Goal: Information Seeking & Learning: Learn about a topic

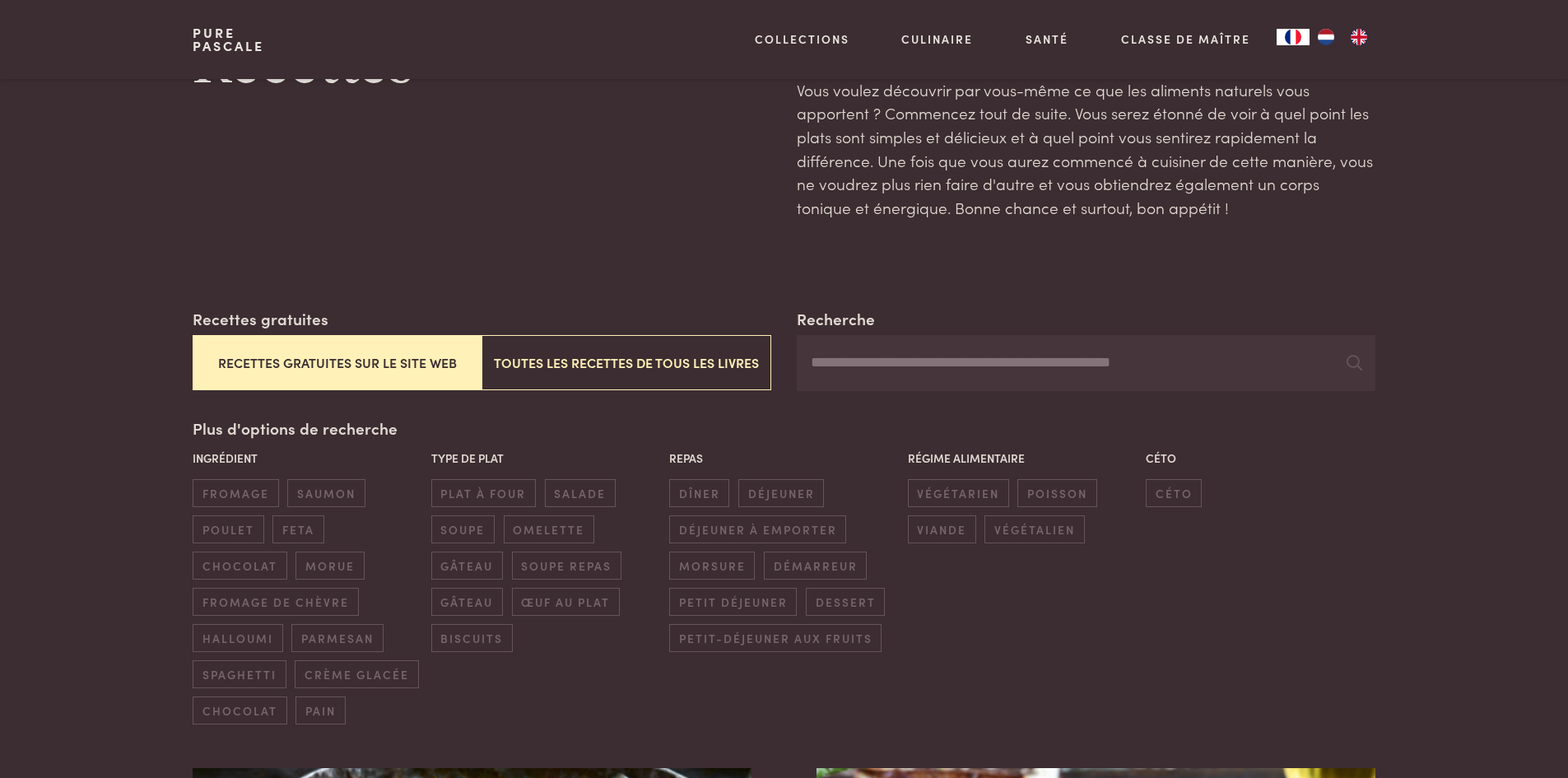
scroll to position [95, 0]
click at [550, 558] on span "soupe repas" at bounding box center [567, 564] width 110 height 27
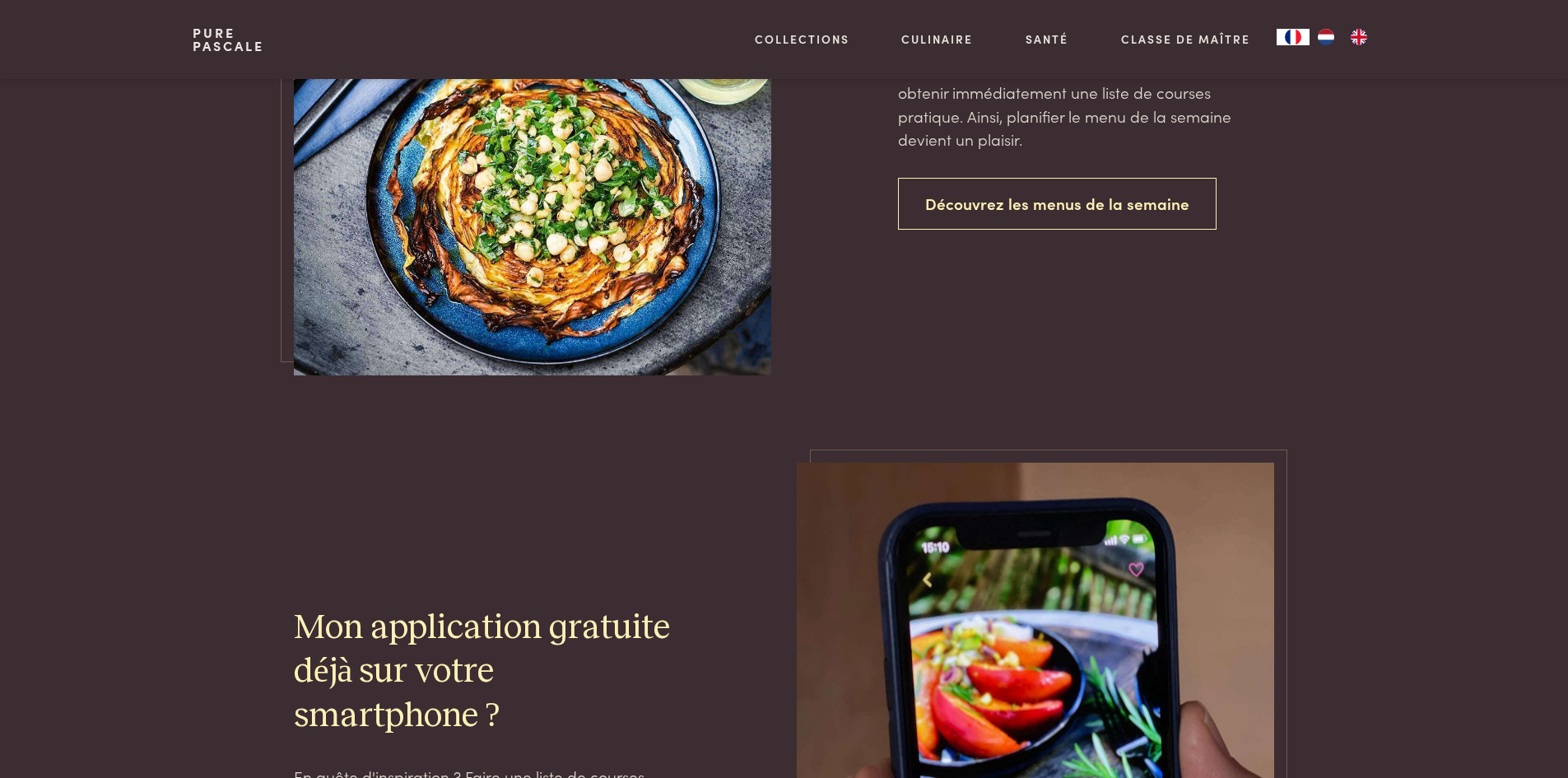
scroll to position [1738, 0]
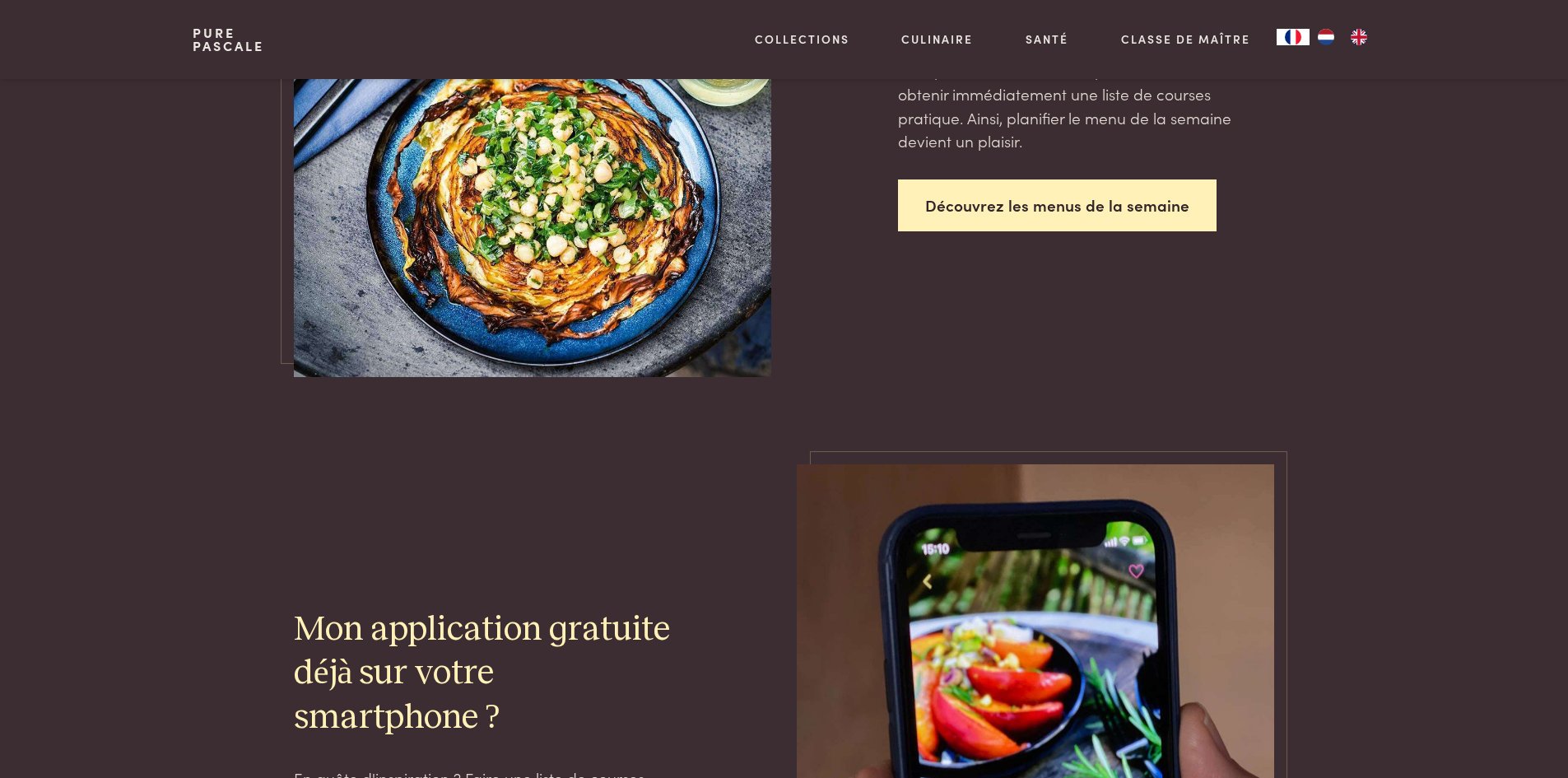
click at [1086, 209] on link "Découvrez les menus de la semaine" at bounding box center [1057, 205] width 319 height 52
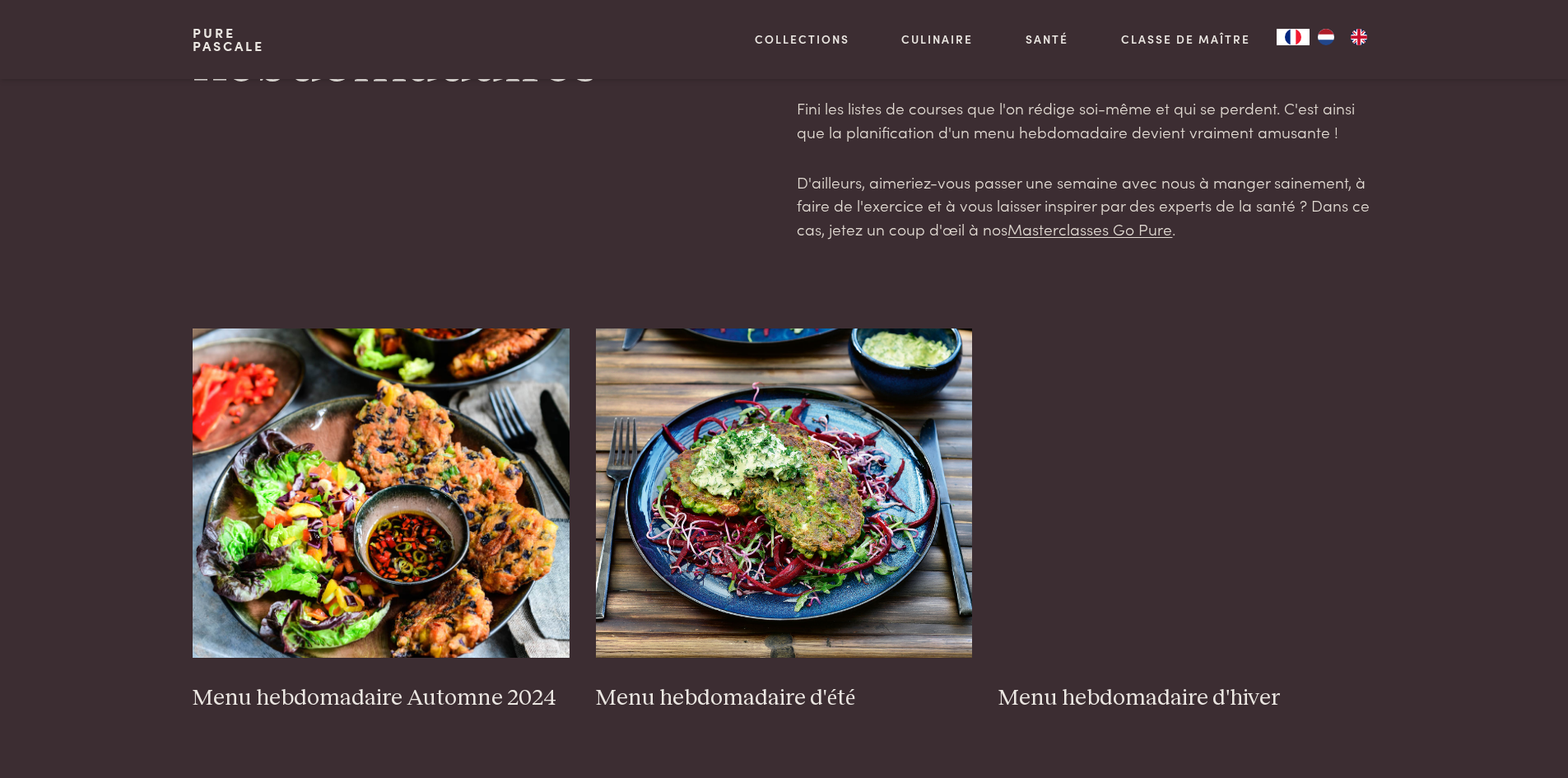
scroll to position [128, 0]
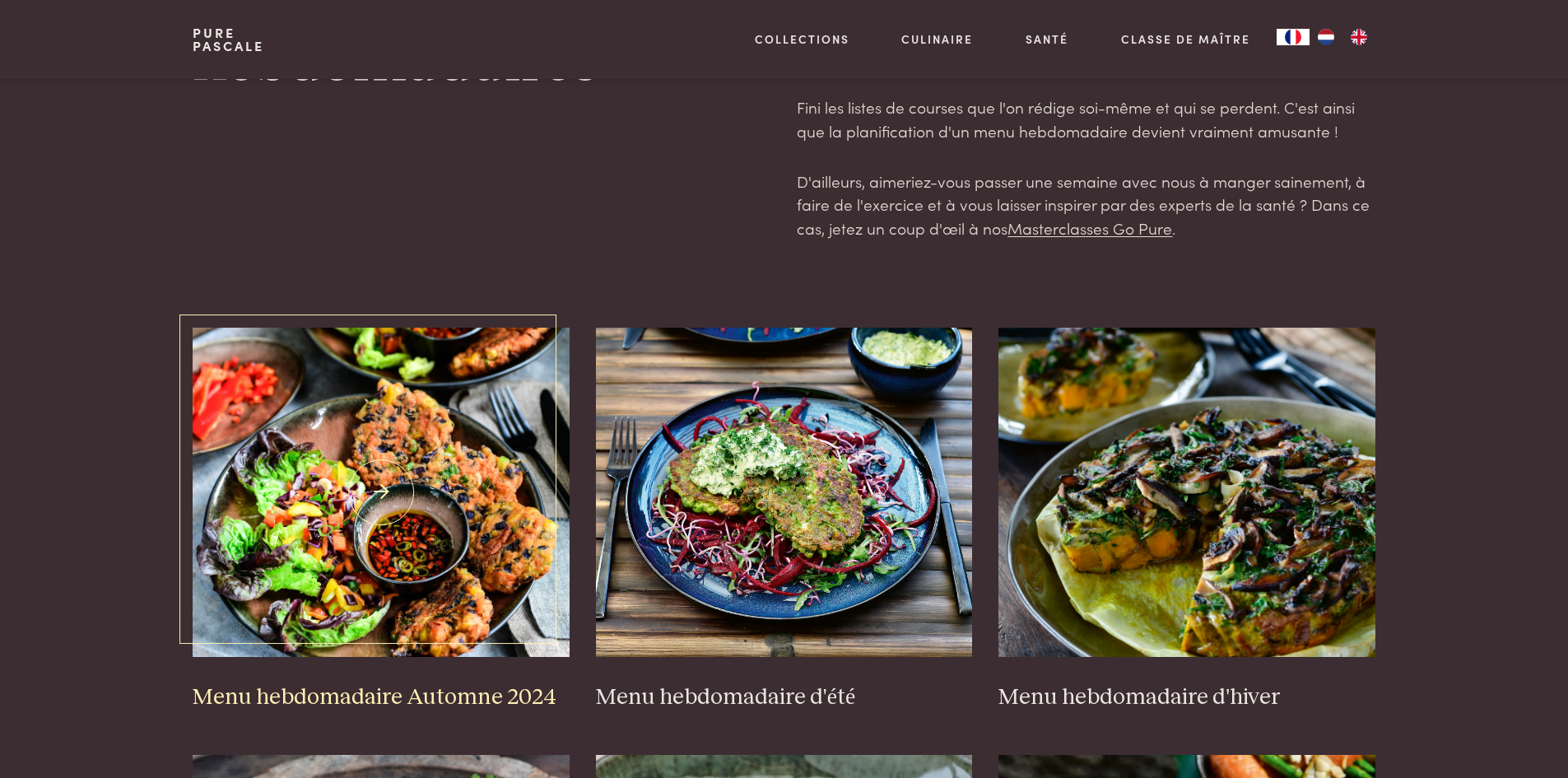
click at [375, 559] on img at bounding box center [381, 492] width 377 height 329
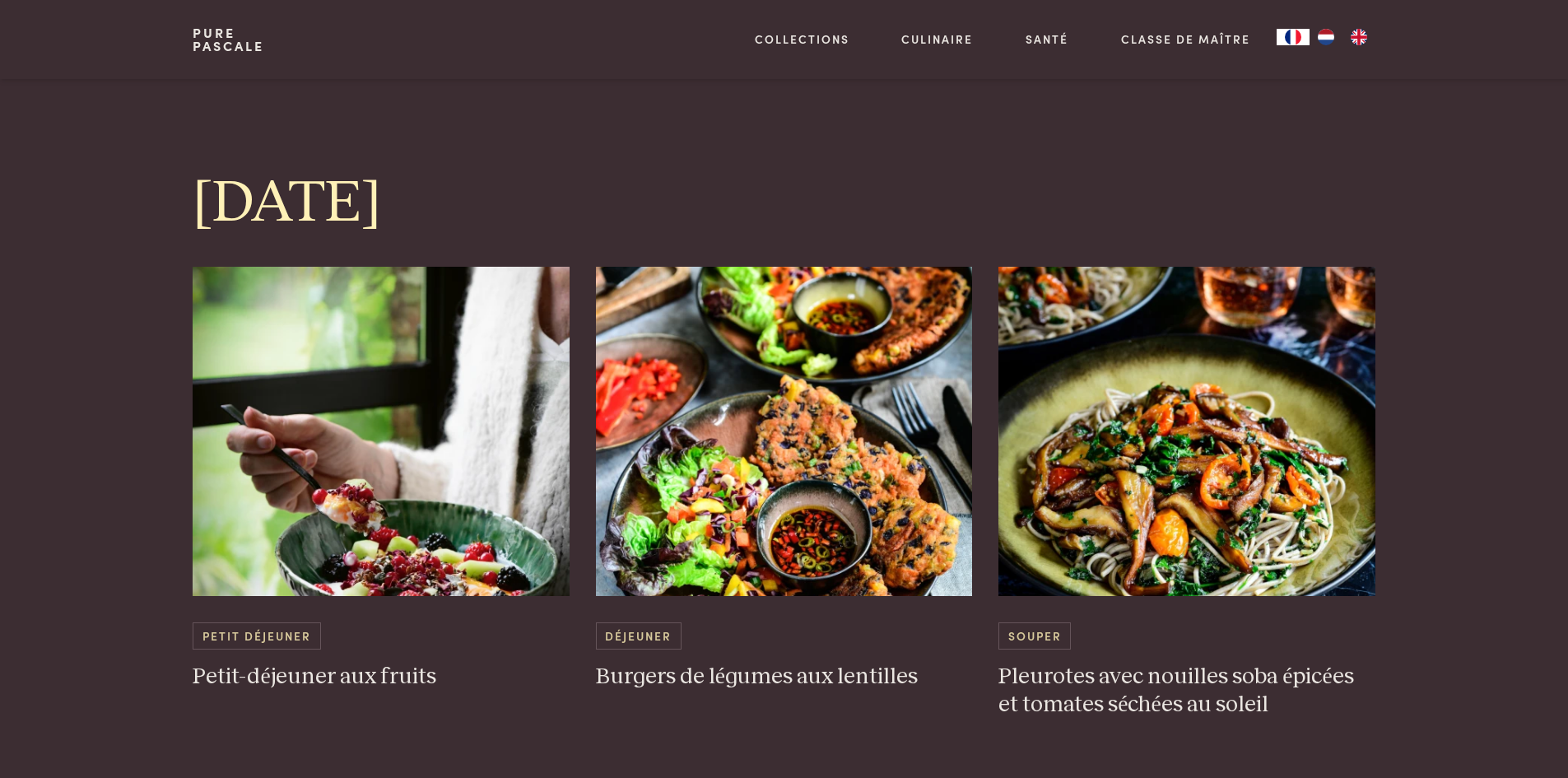
scroll to position [1507, 0]
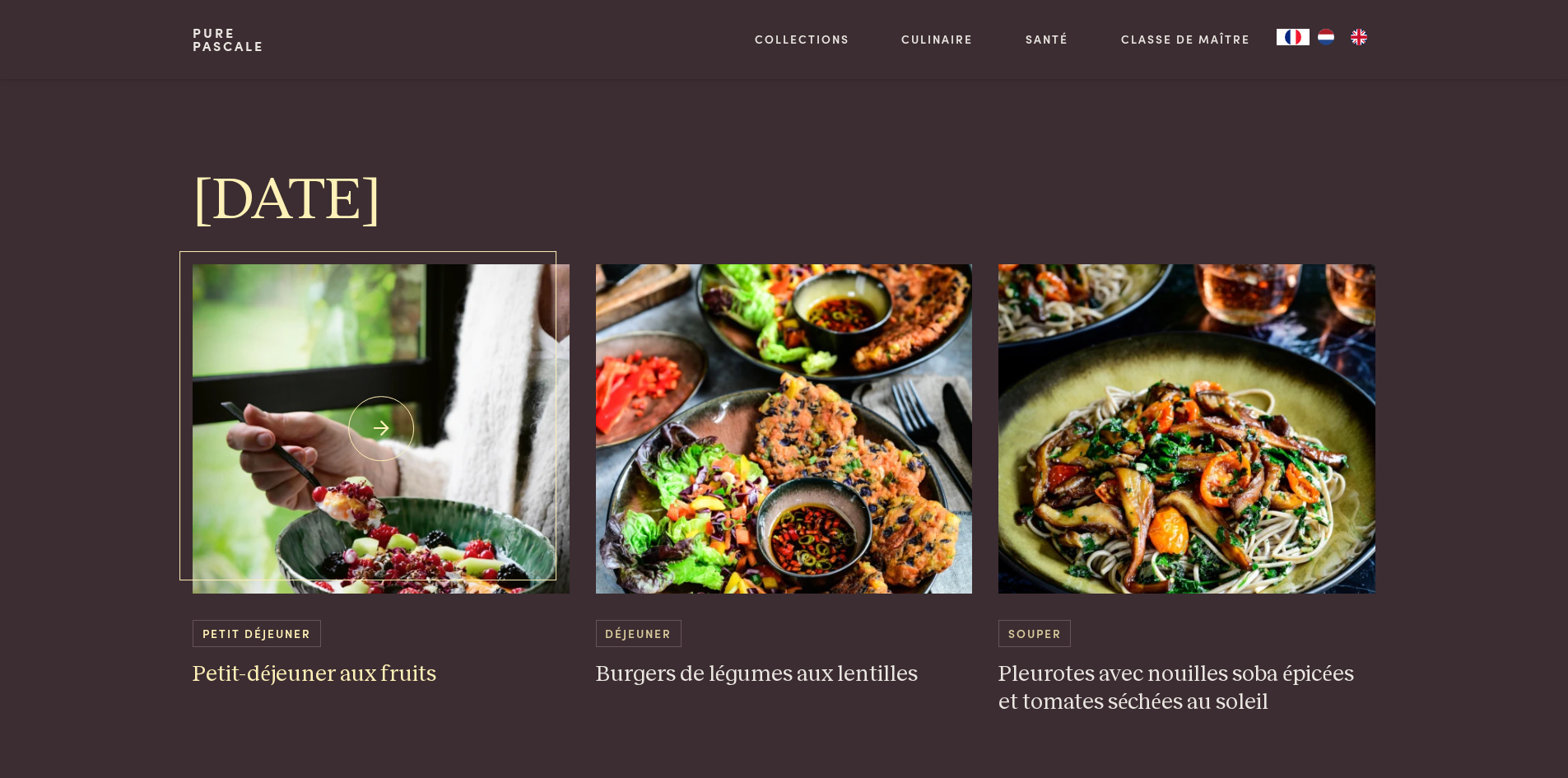
click at [377, 668] on h3 "Petit-déjeuner aux fruits" at bounding box center [381, 675] width 377 height 29
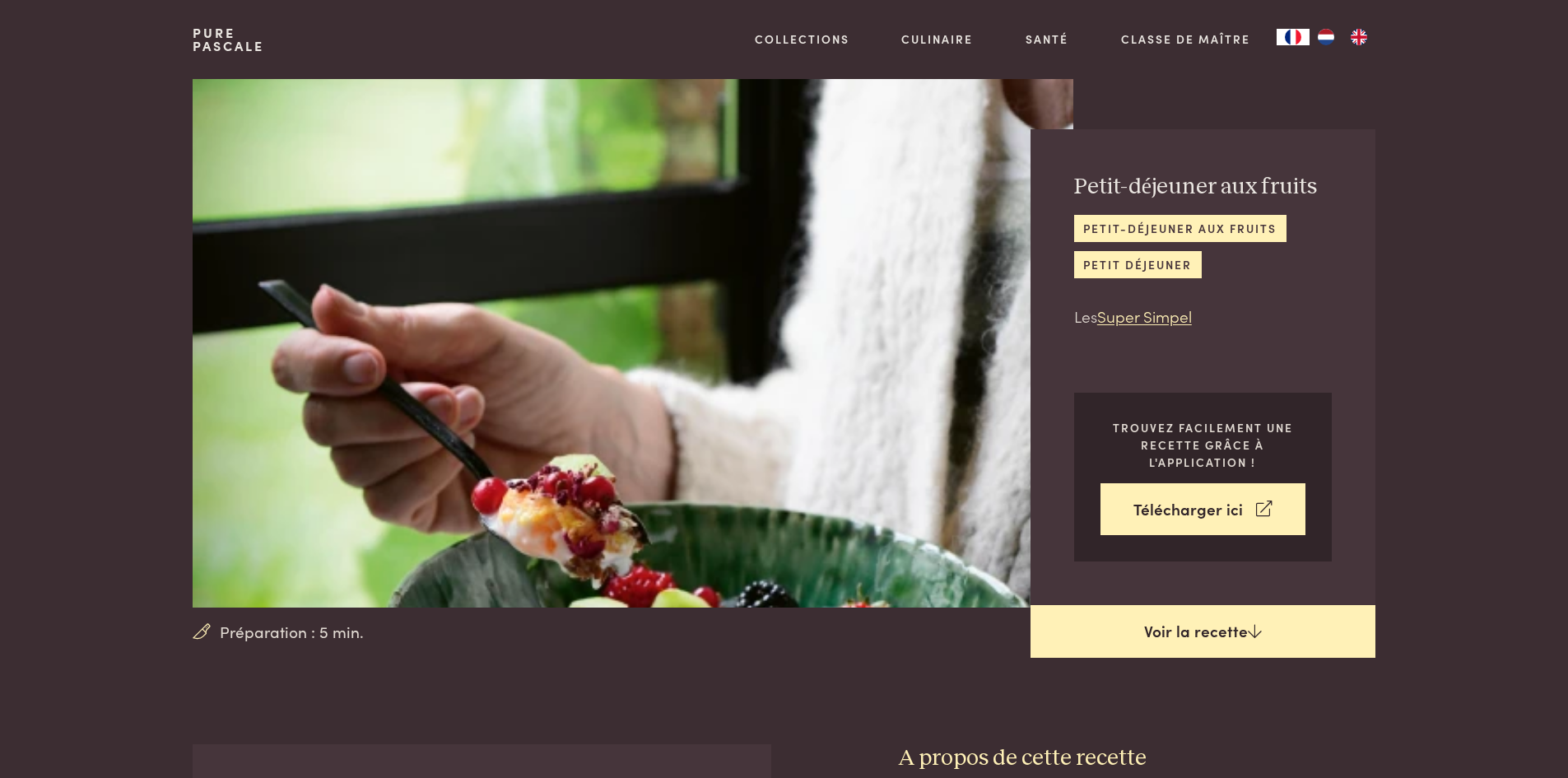
click at [1191, 629] on link "Voir la recette" at bounding box center [1203, 631] width 344 height 53
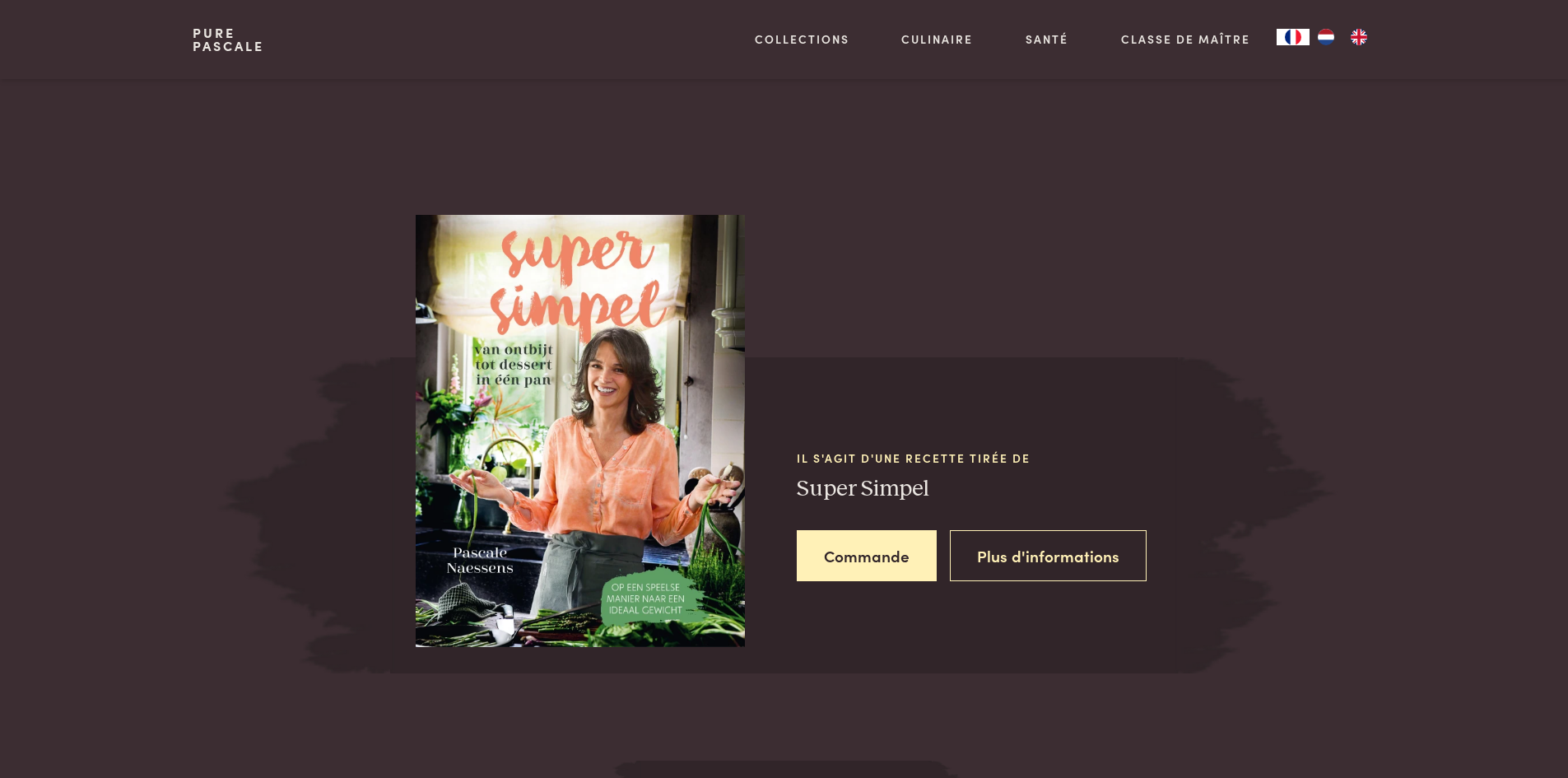
scroll to position [1192, 0]
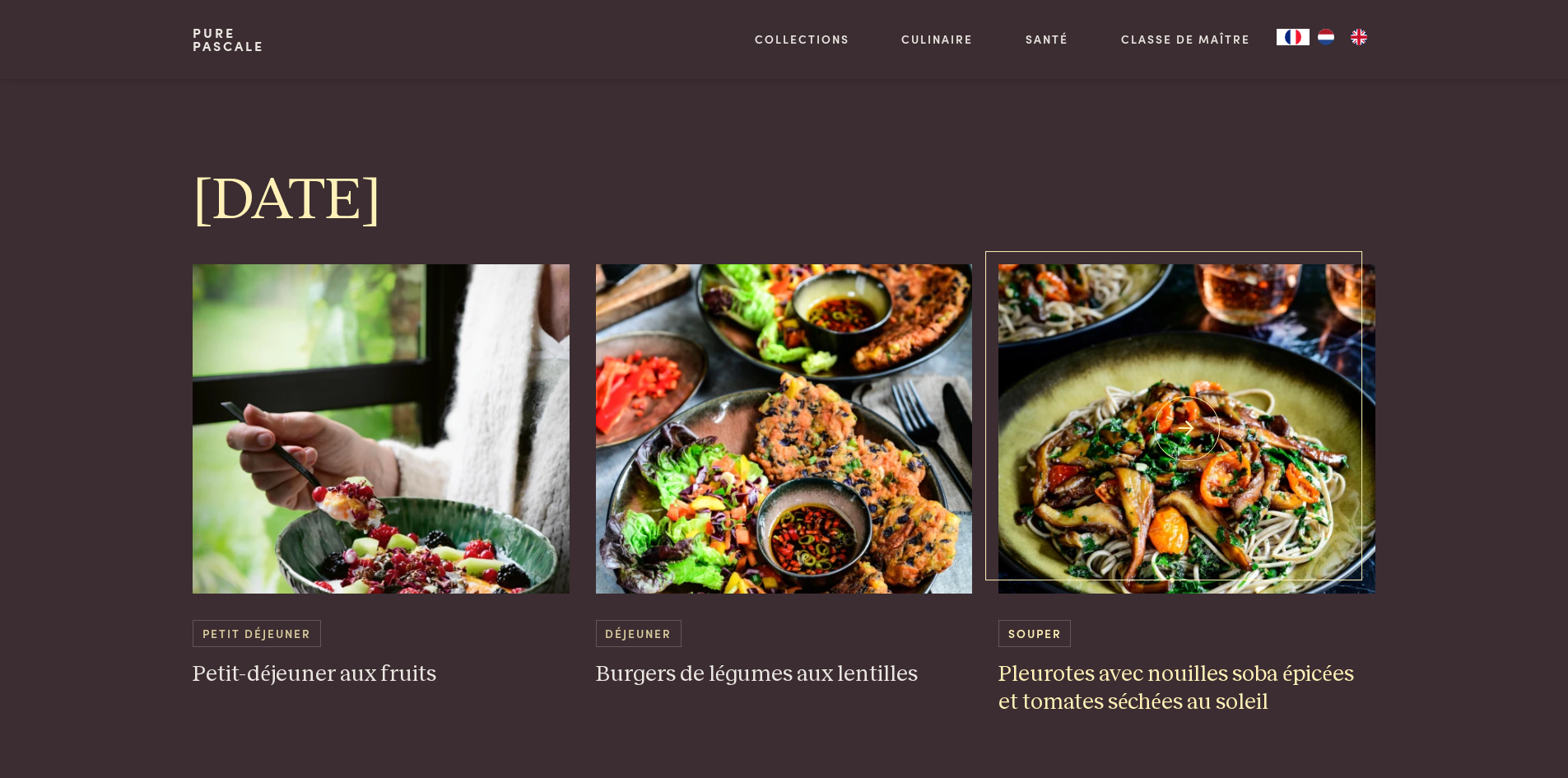
click at [1095, 675] on h3 "Pleurotes avec nouilles soba épicées et tomates séchées au soleil" at bounding box center [1187, 689] width 377 height 57
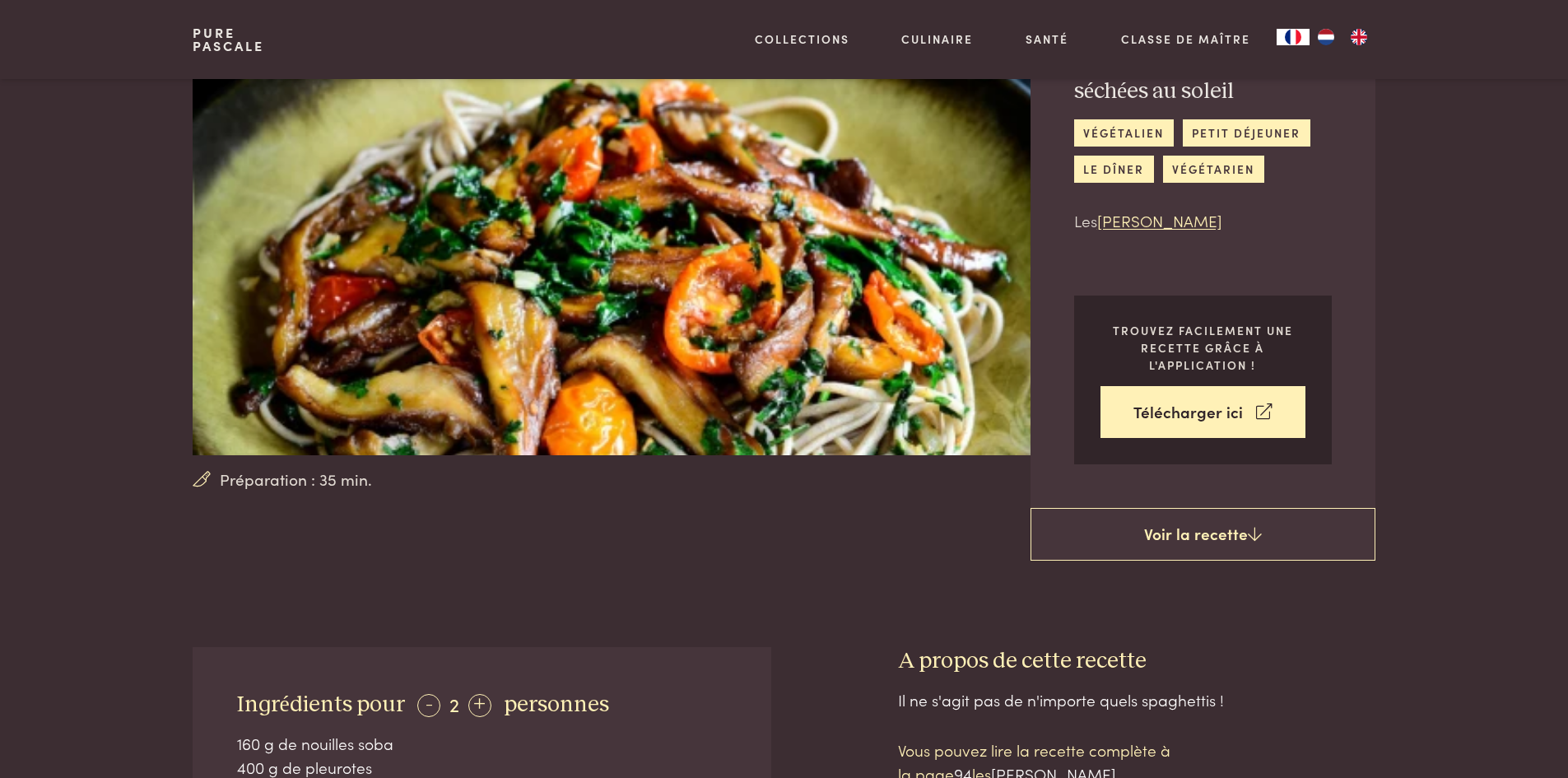
scroll to position [147, 0]
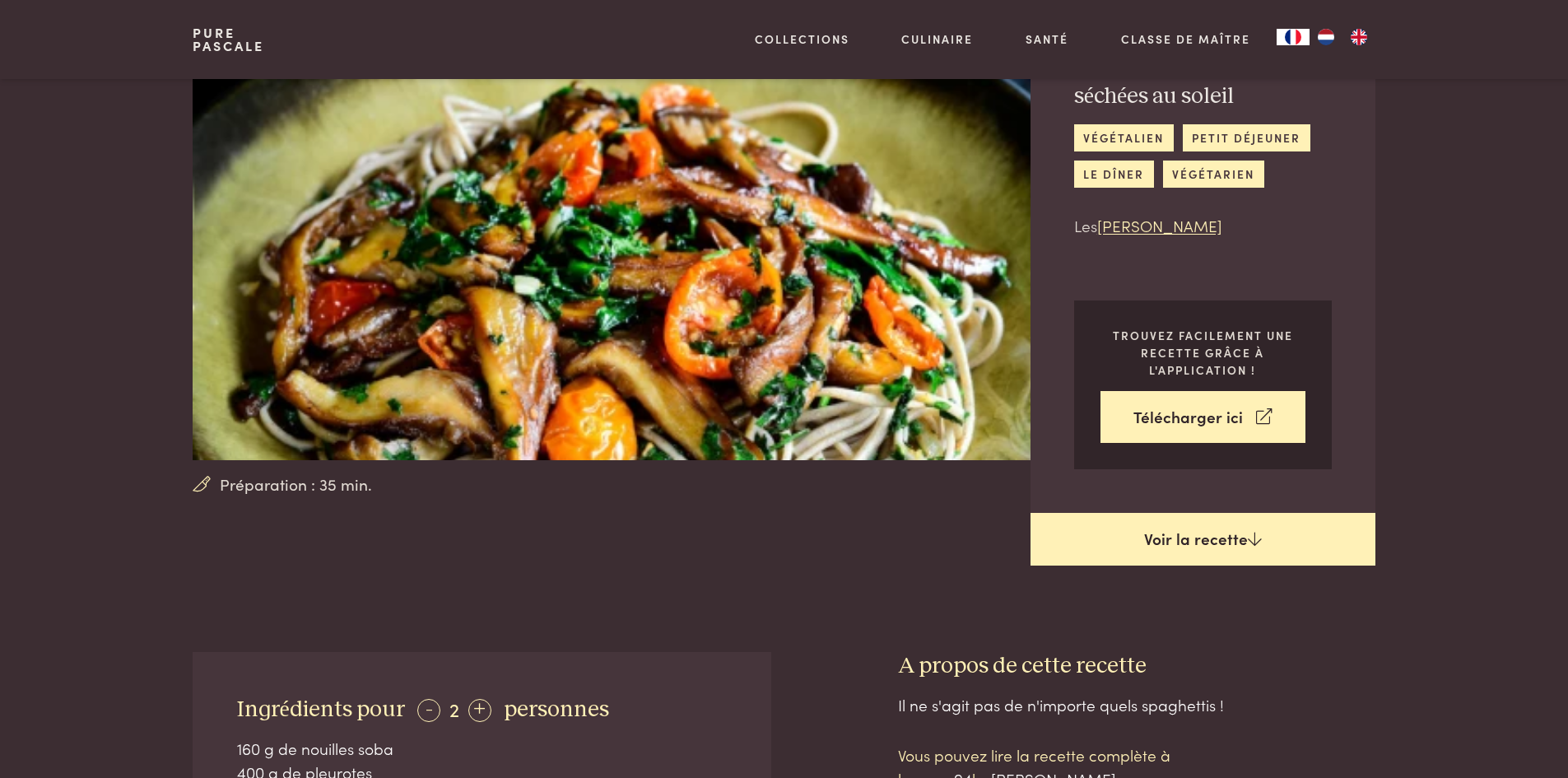
click at [1209, 534] on link "Voir la recette" at bounding box center [1203, 539] width 344 height 53
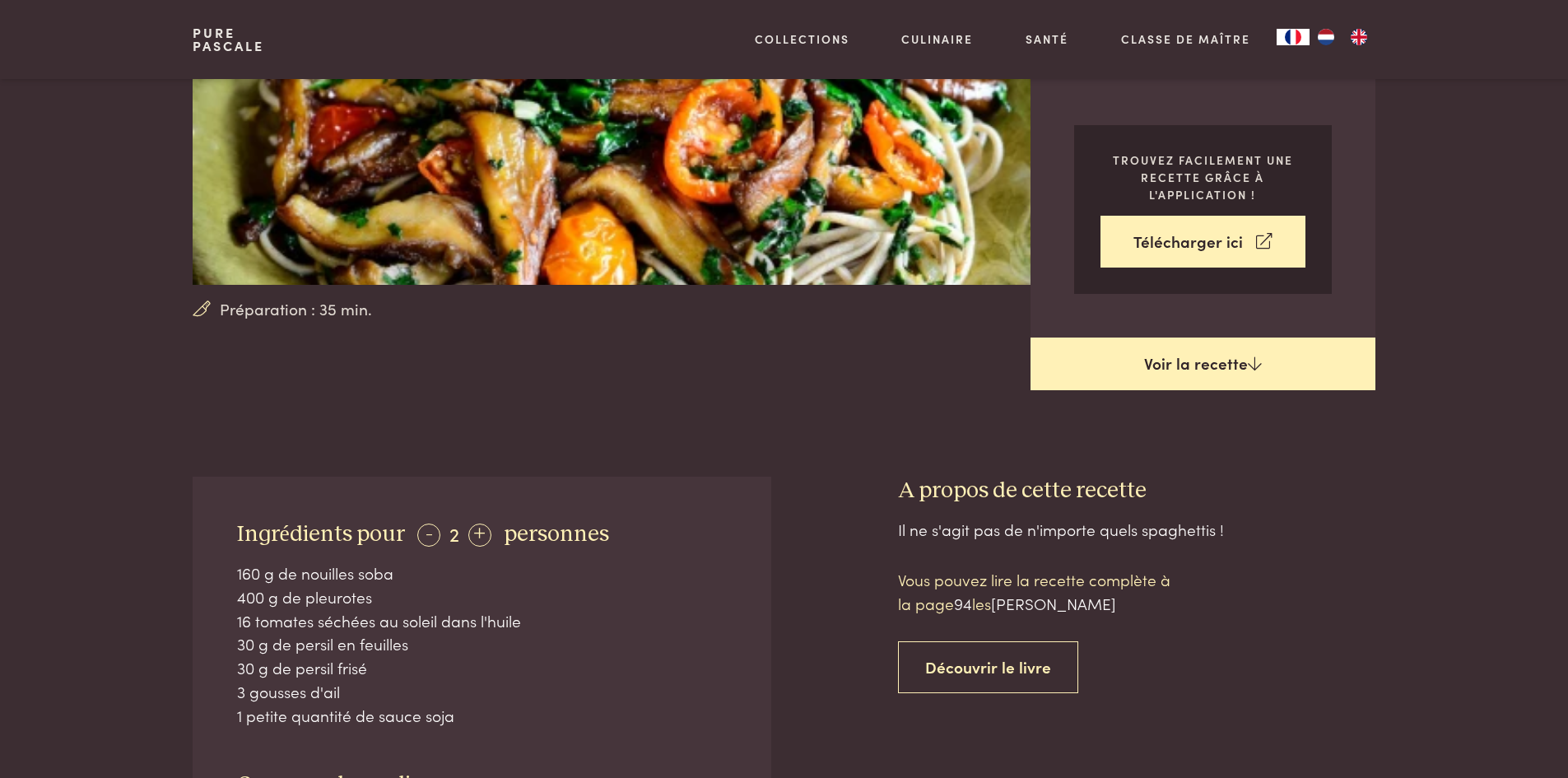
scroll to position [323, 0]
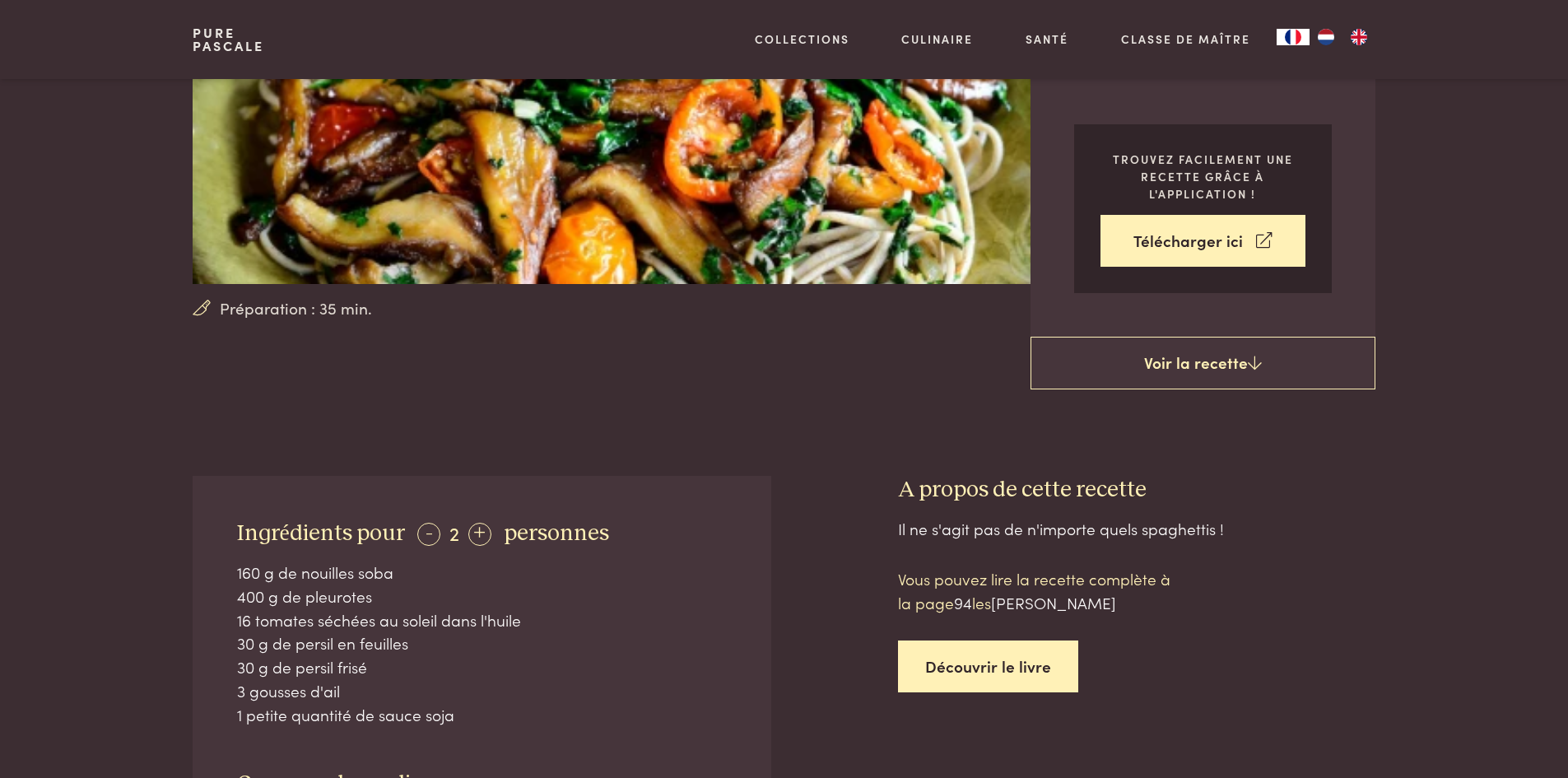
click at [991, 664] on link "Découvrir le livre" at bounding box center [988, 666] width 180 height 52
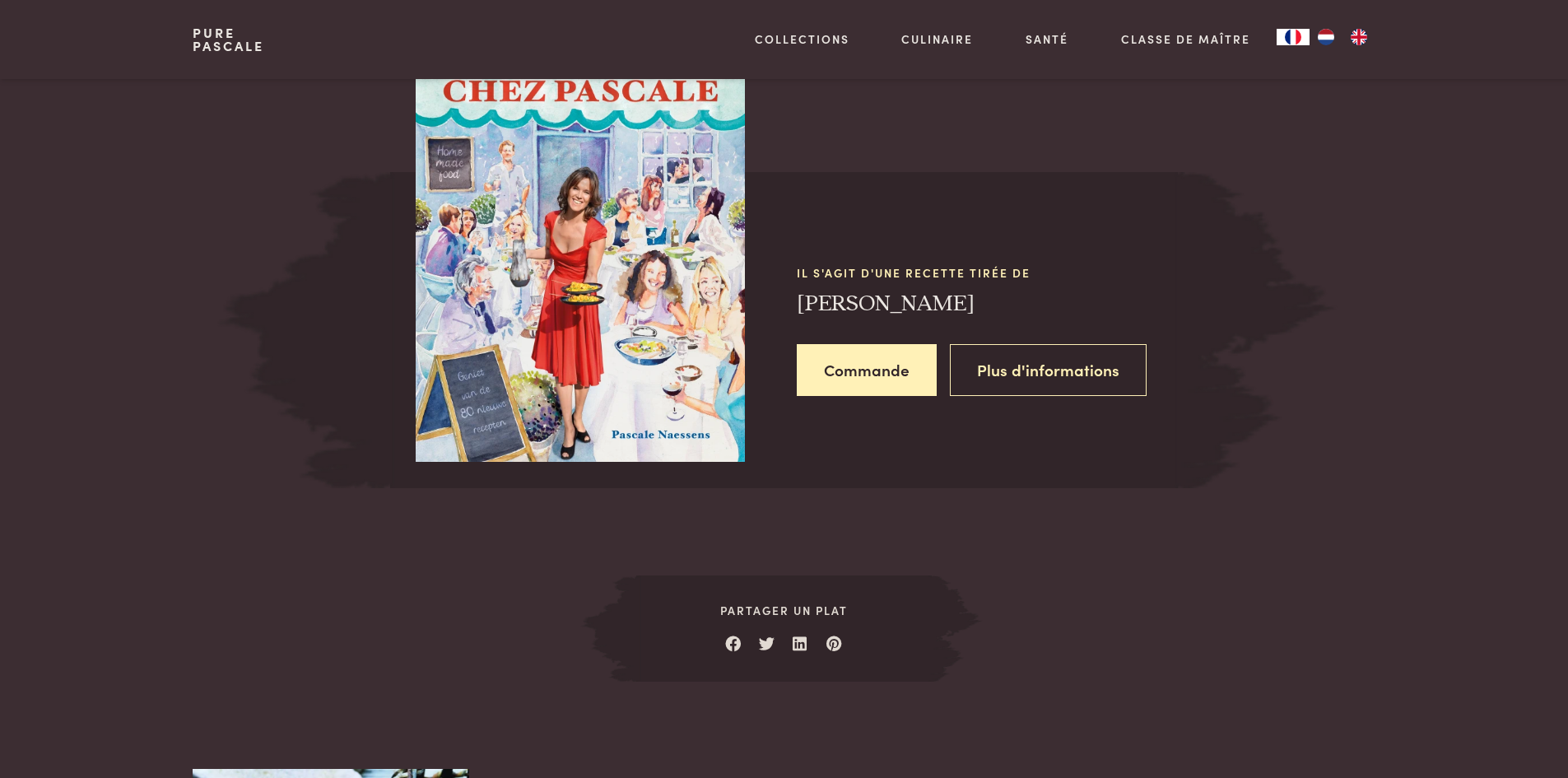
scroll to position [1534, 0]
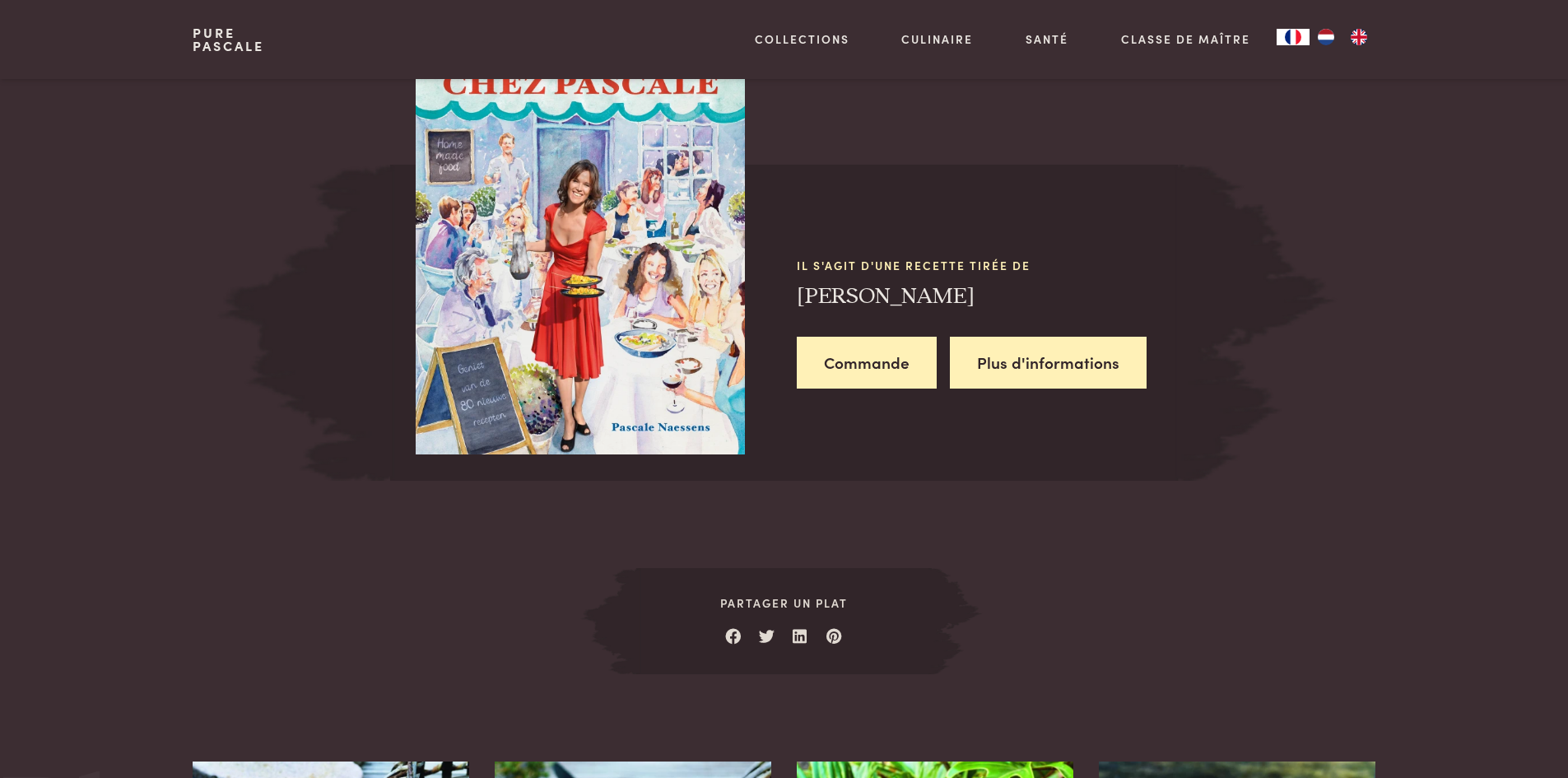
click at [1086, 365] on link "Plus d'informations" at bounding box center [1048, 362] width 196 height 52
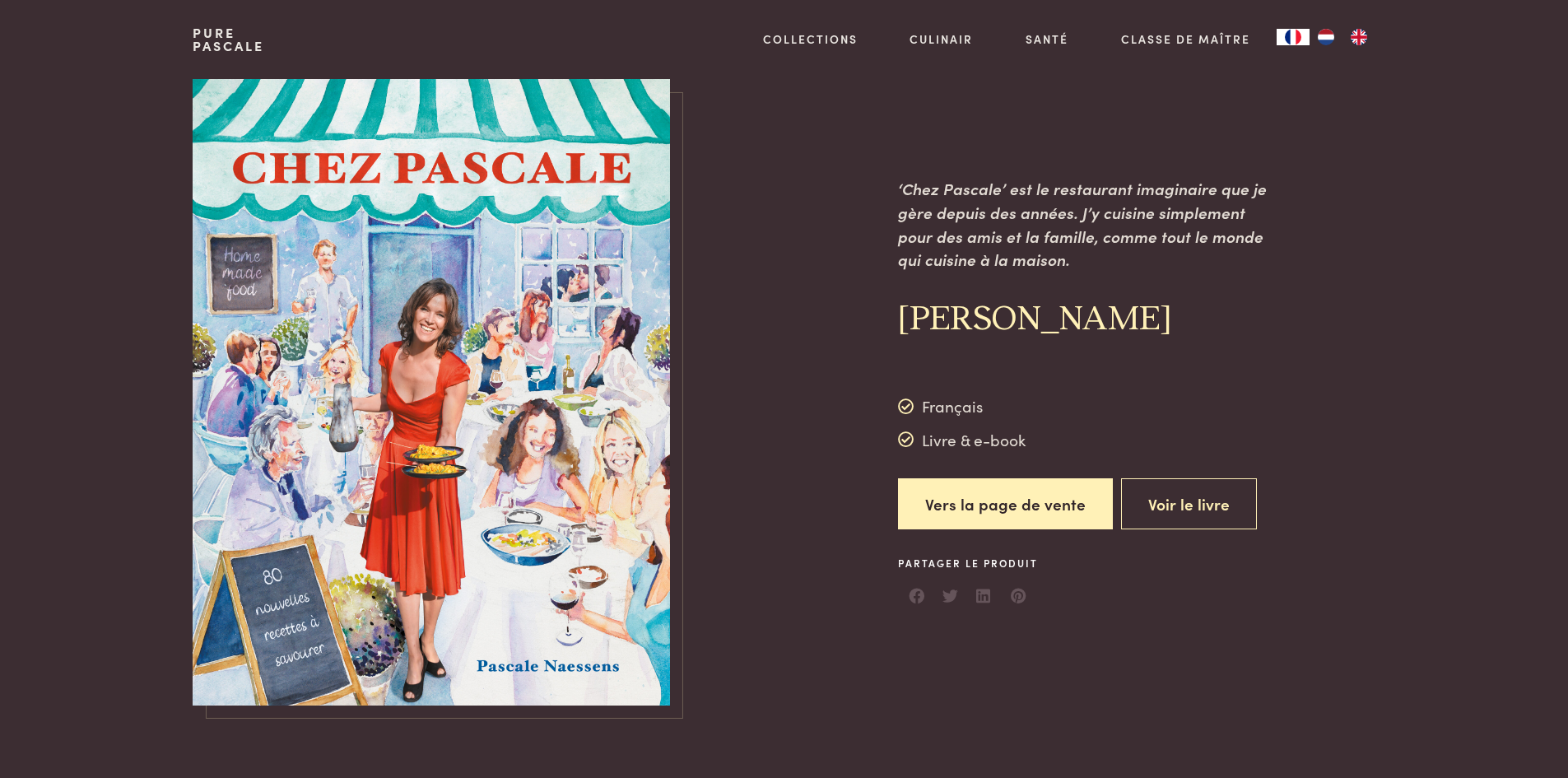
click at [589, 512] on img at bounding box center [431, 393] width 477 height 626
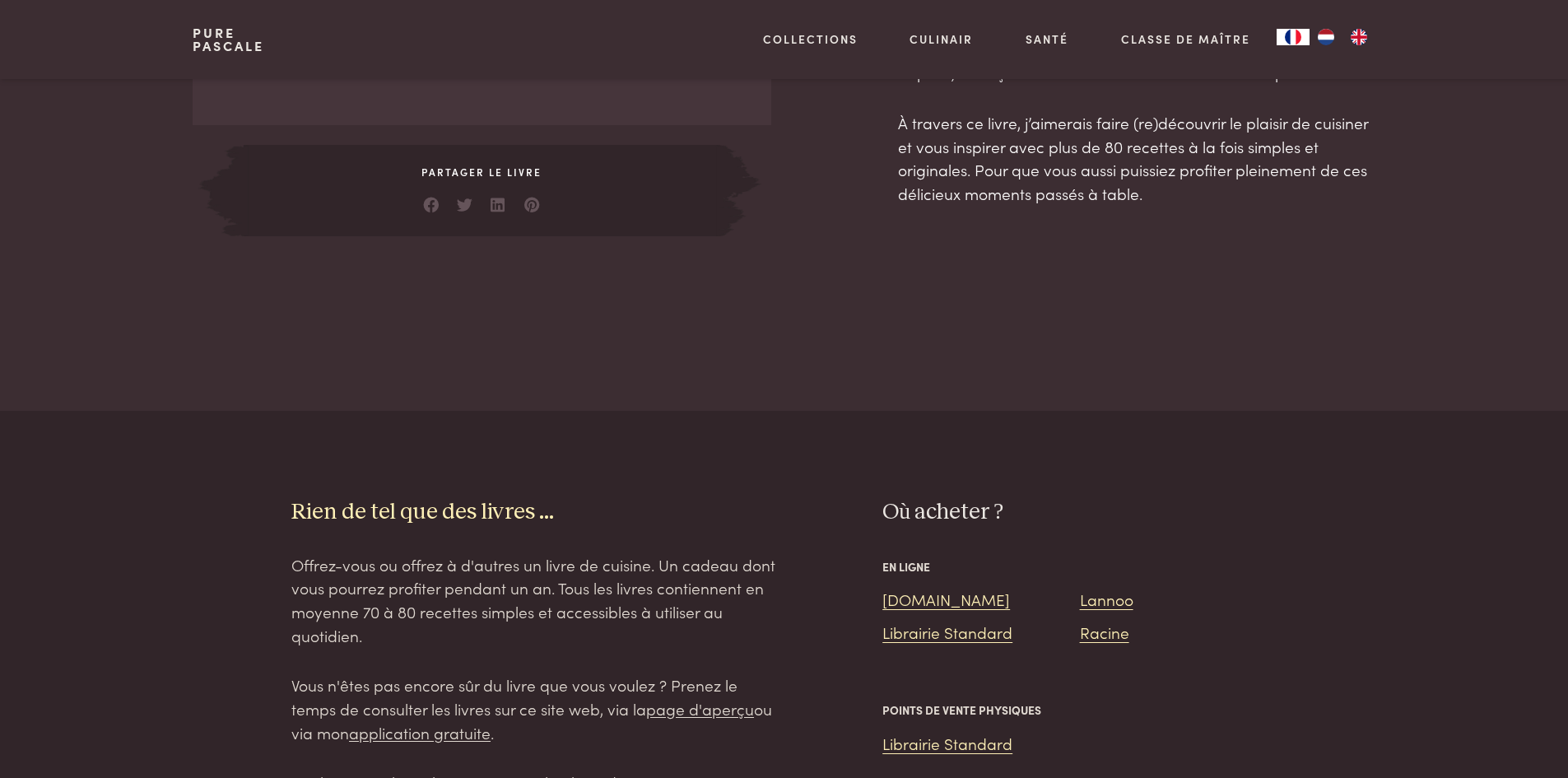
scroll to position [991, 0]
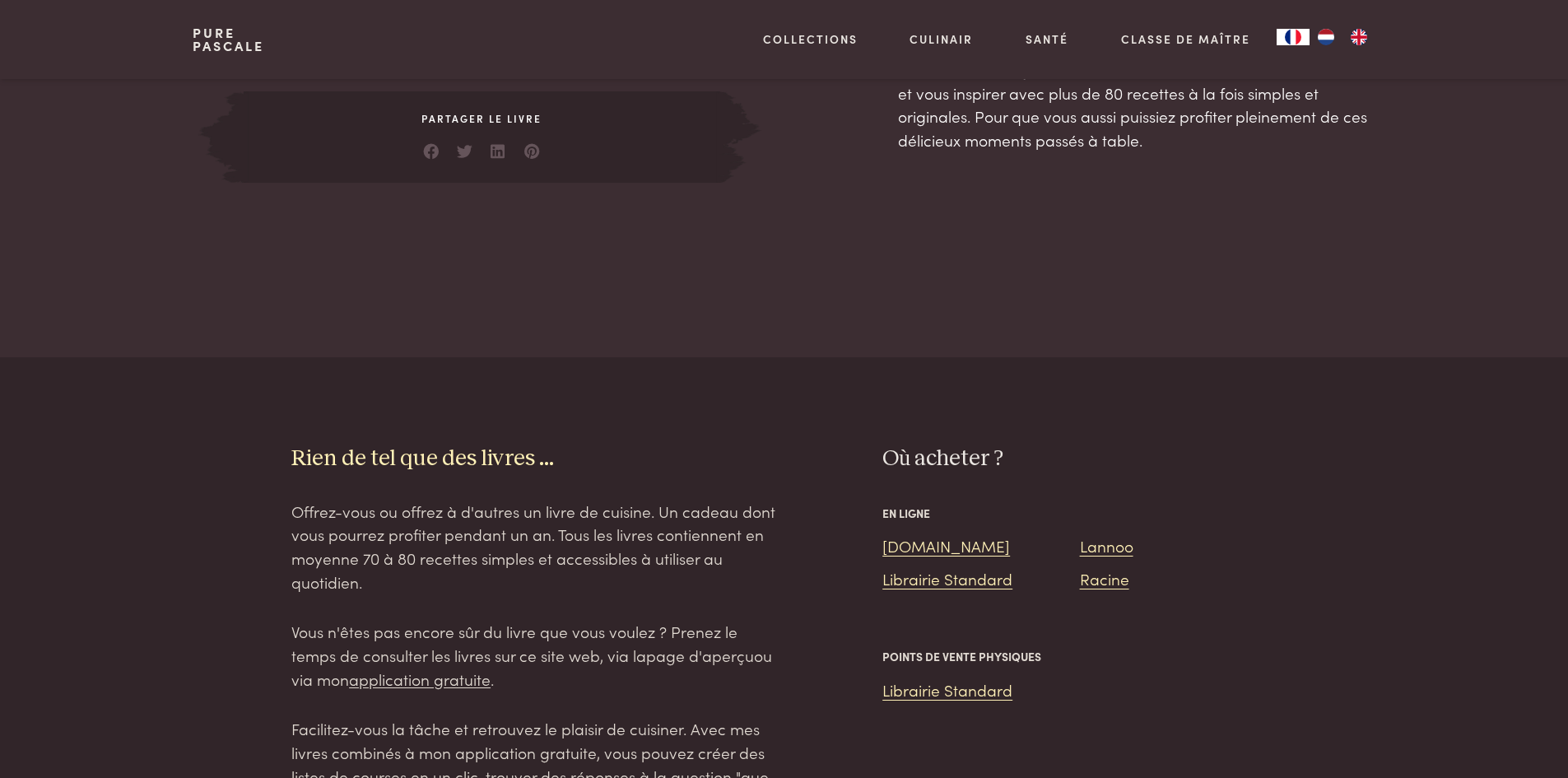
click at [646, 661] on link "page d'aperçu" at bounding box center [700, 654] width 108 height 22
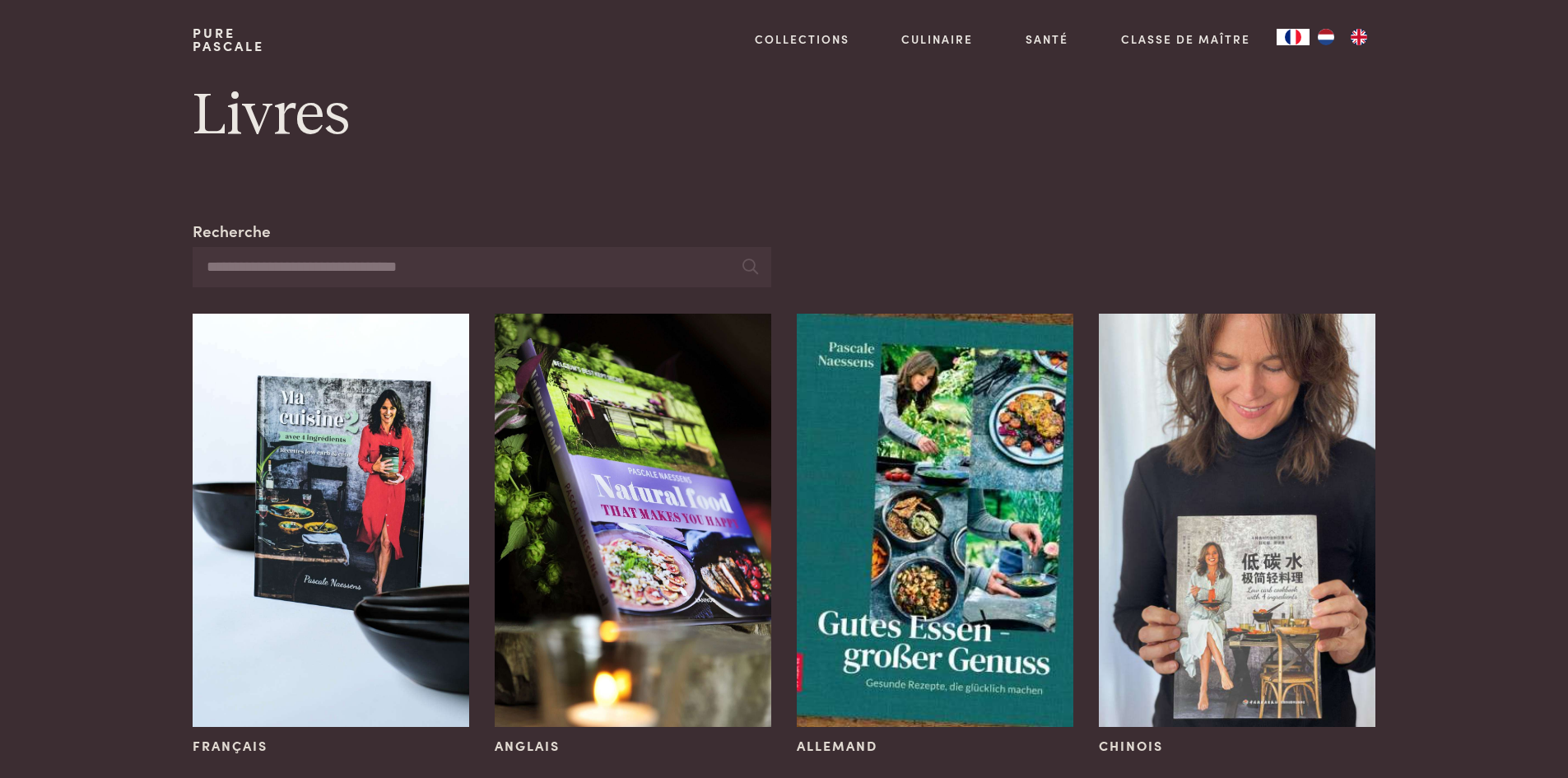
click at [341, 267] on input "Recherche" at bounding box center [481, 267] width 577 height 40
click at [236, 482] on img at bounding box center [330, 520] width 276 height 414
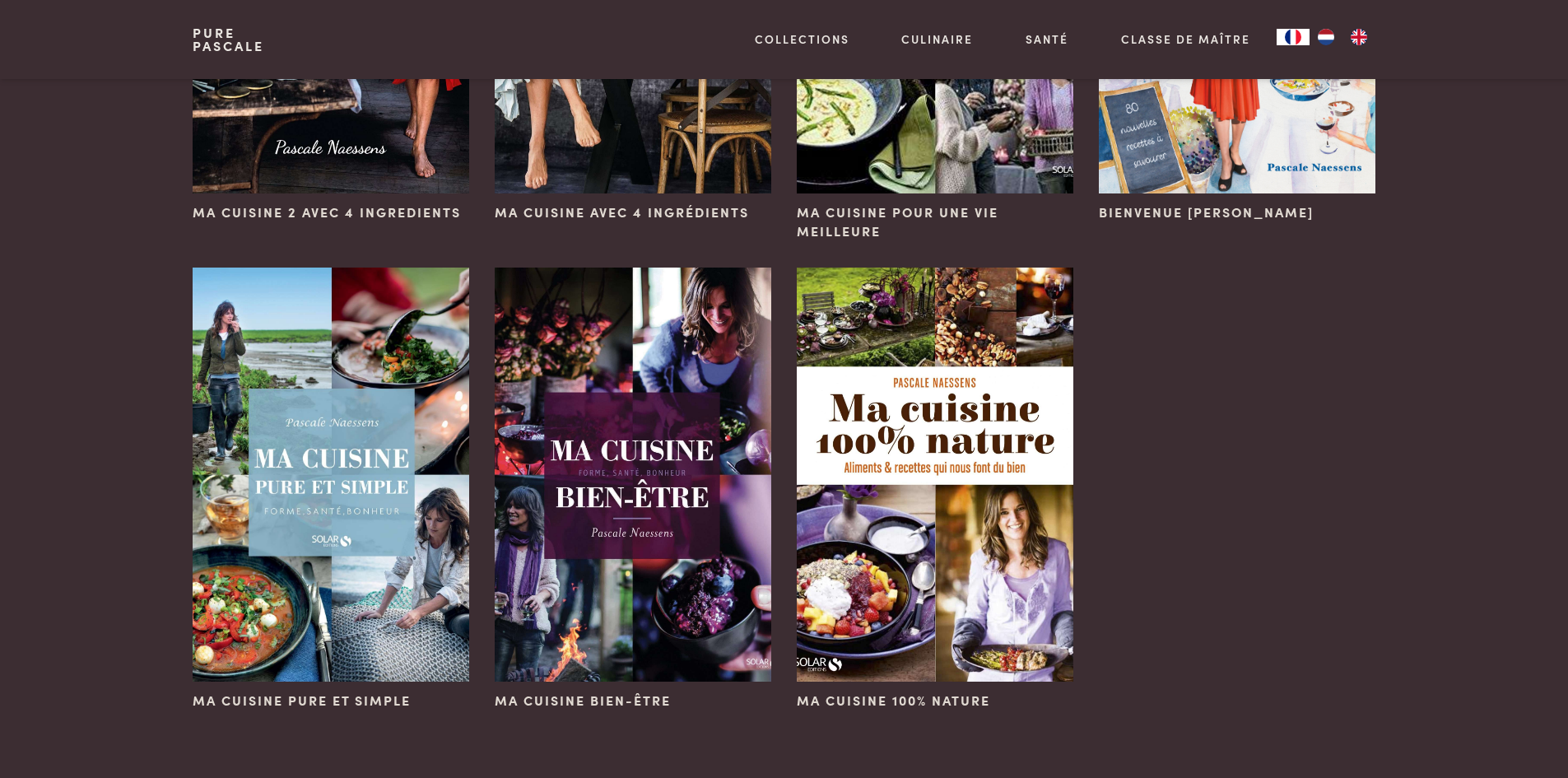
scroll to position [908, 0]
click at [386, 532] on img at bounding box center [330, 474] width 276 height 414
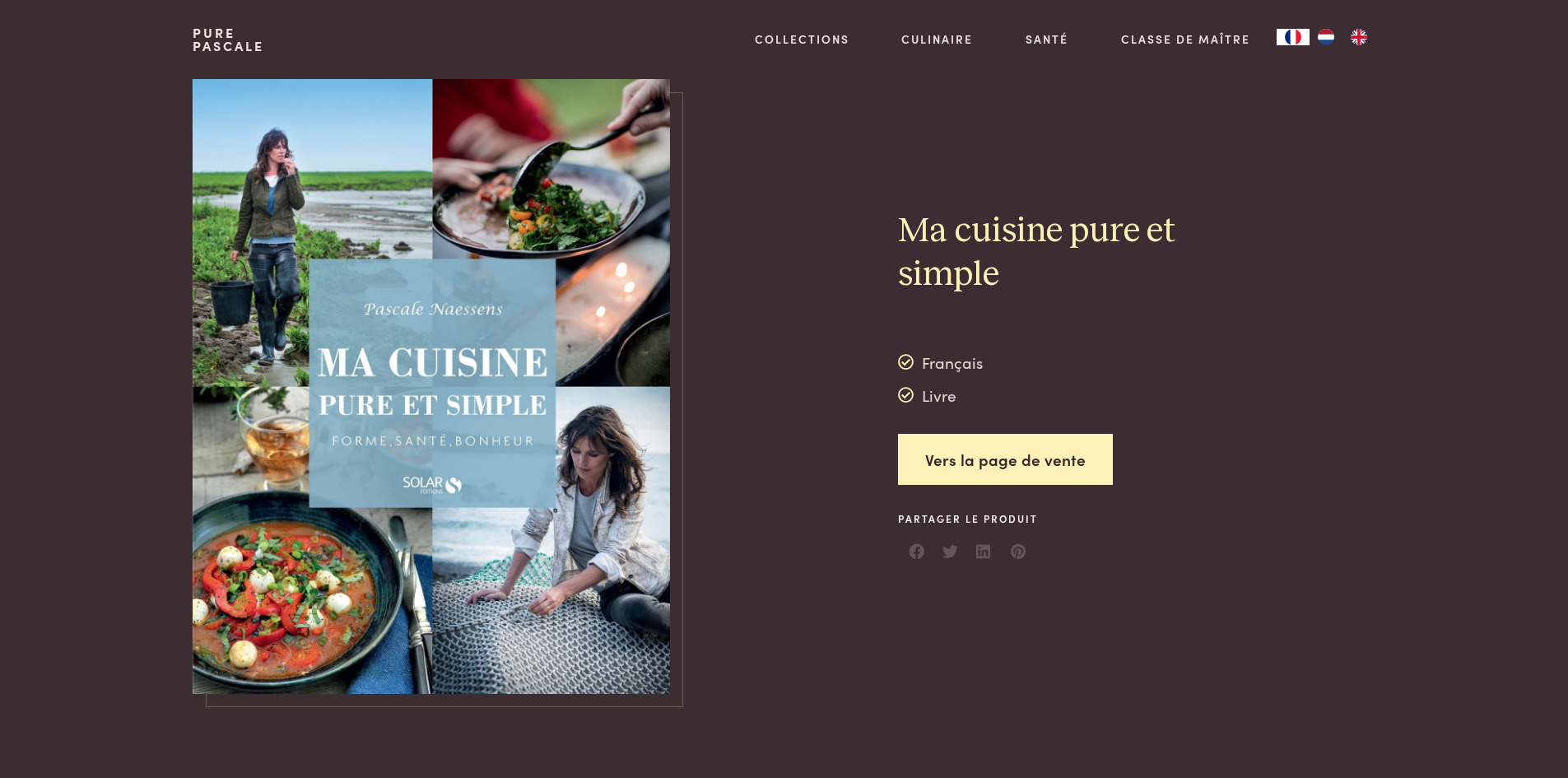
click at [495, 526] on img at bounding box center [431, 386] width 477 height 615
click at [463, 535] on img at bounding box center [431, 386] width 477 height 615
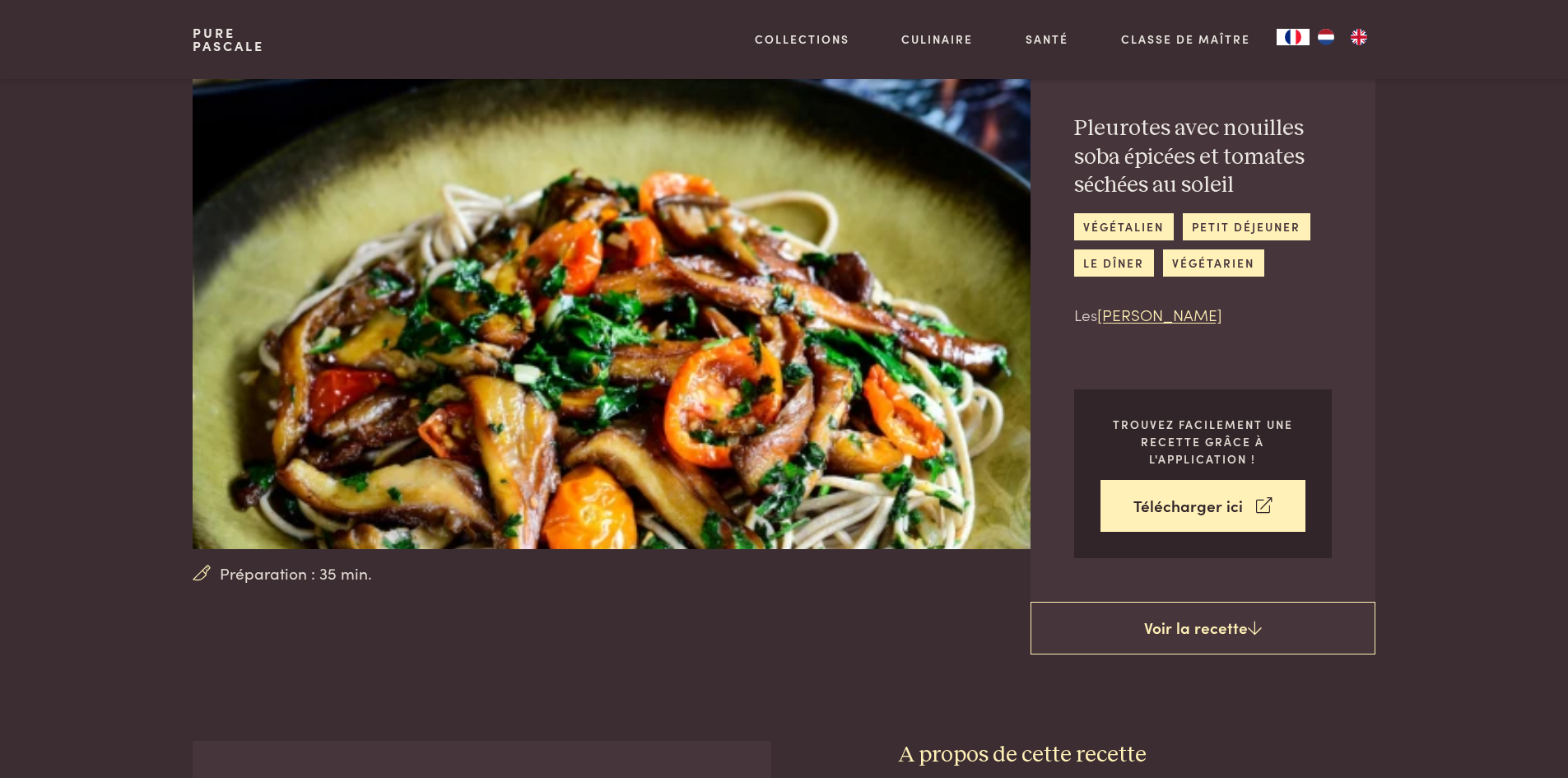
scroll to position [54, 0]
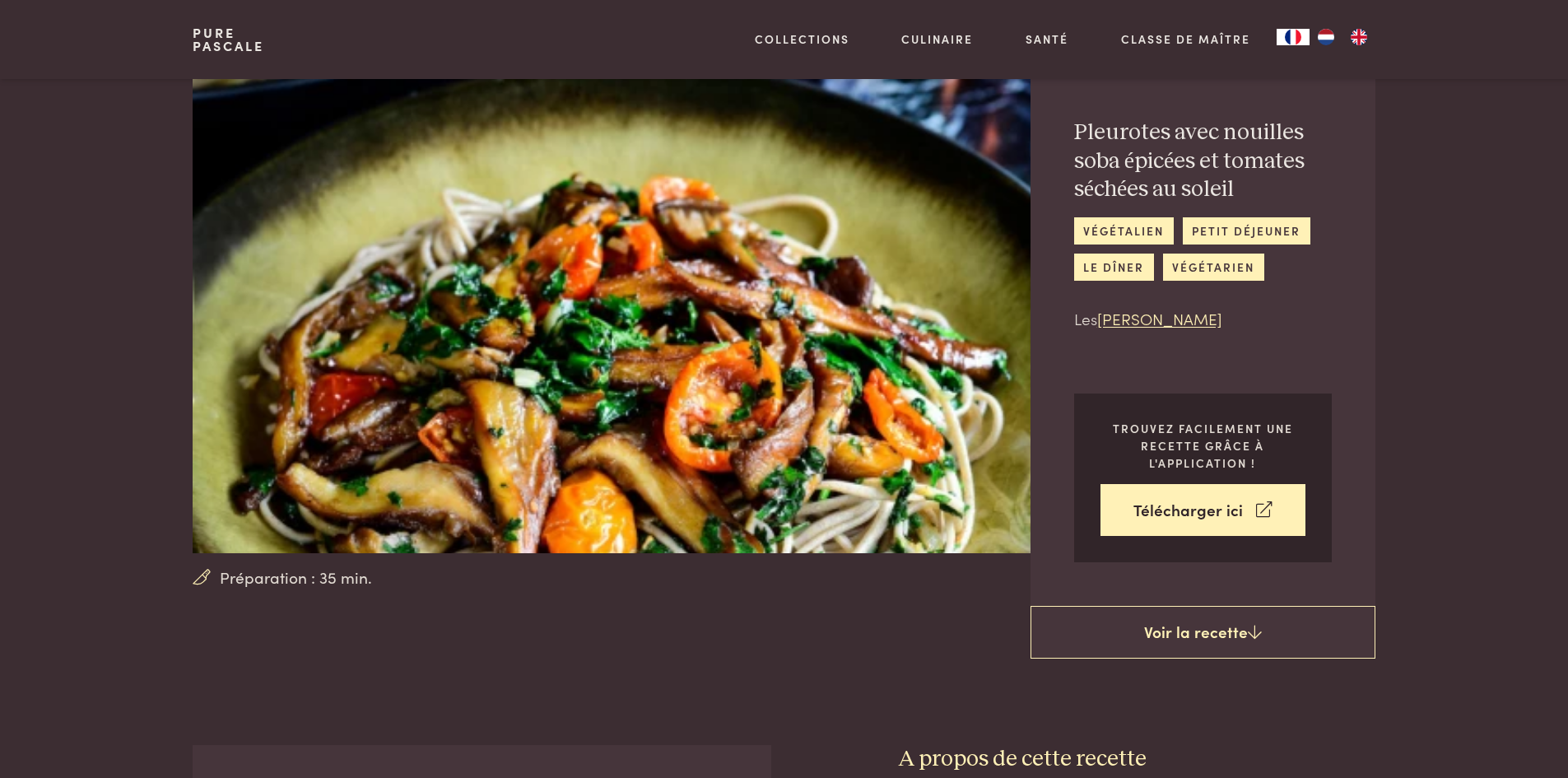
scroll to position [1534, 0]
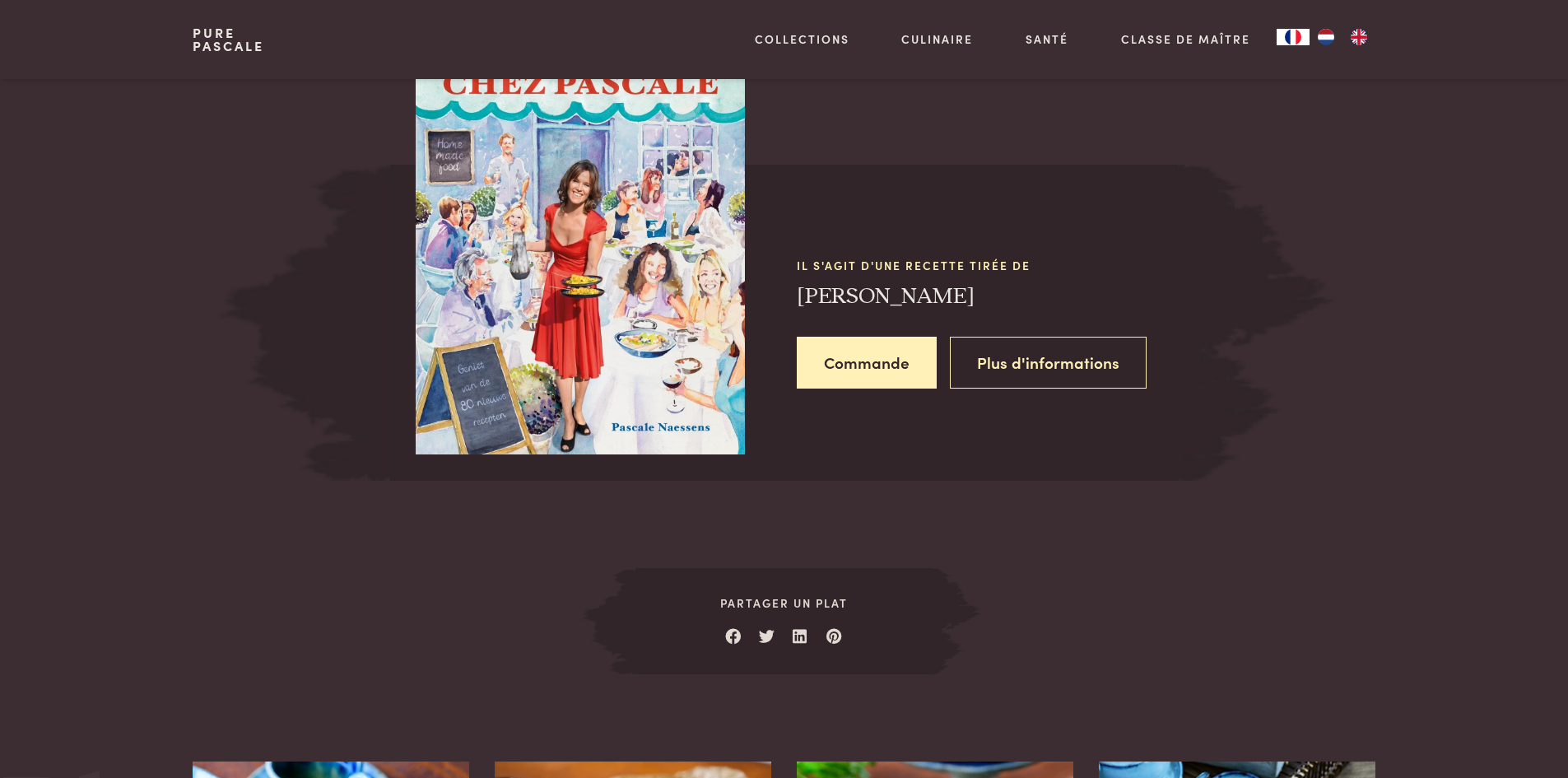
scroll to position [799, 0]
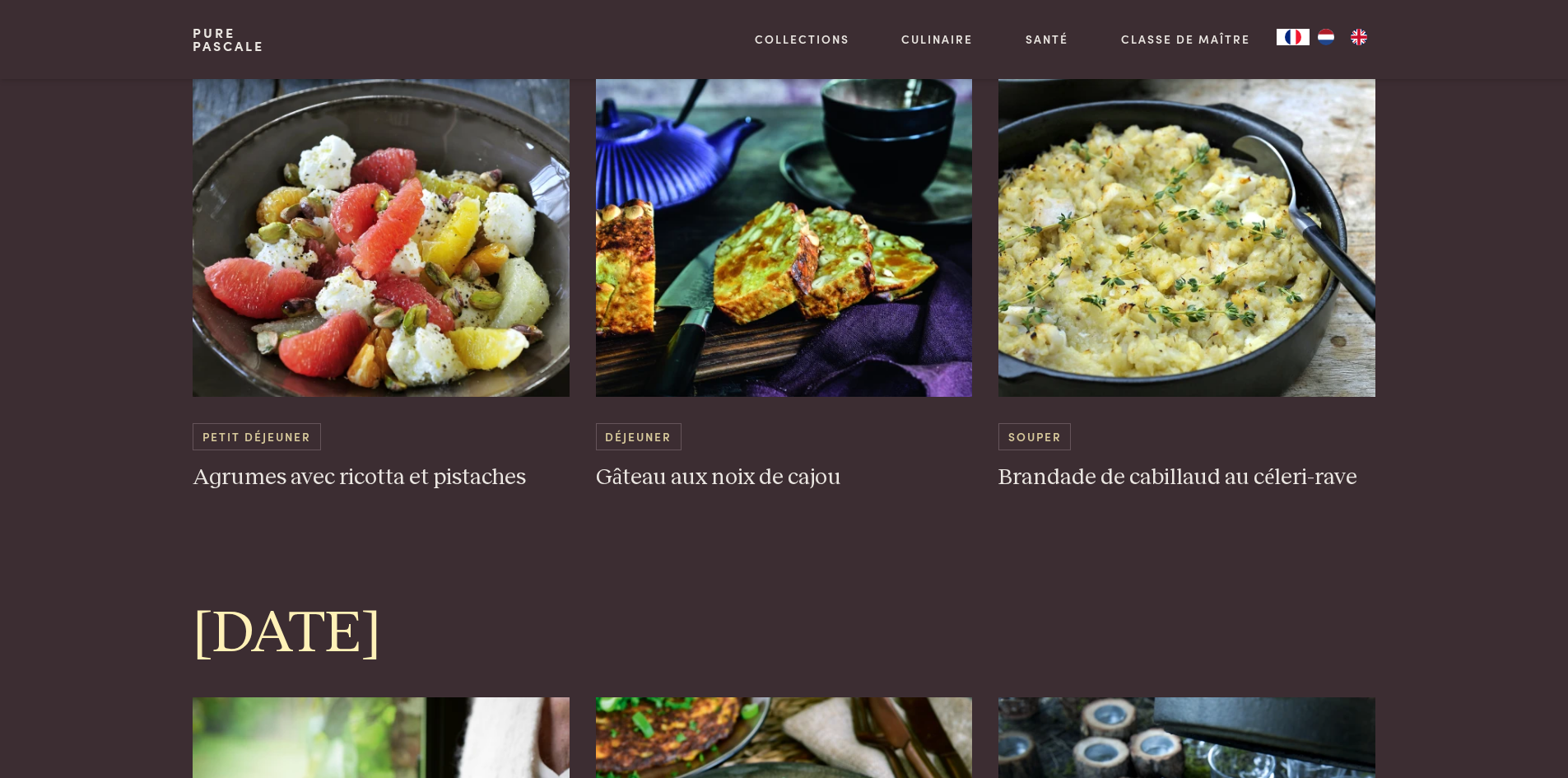
scroll to position [2361, 0]
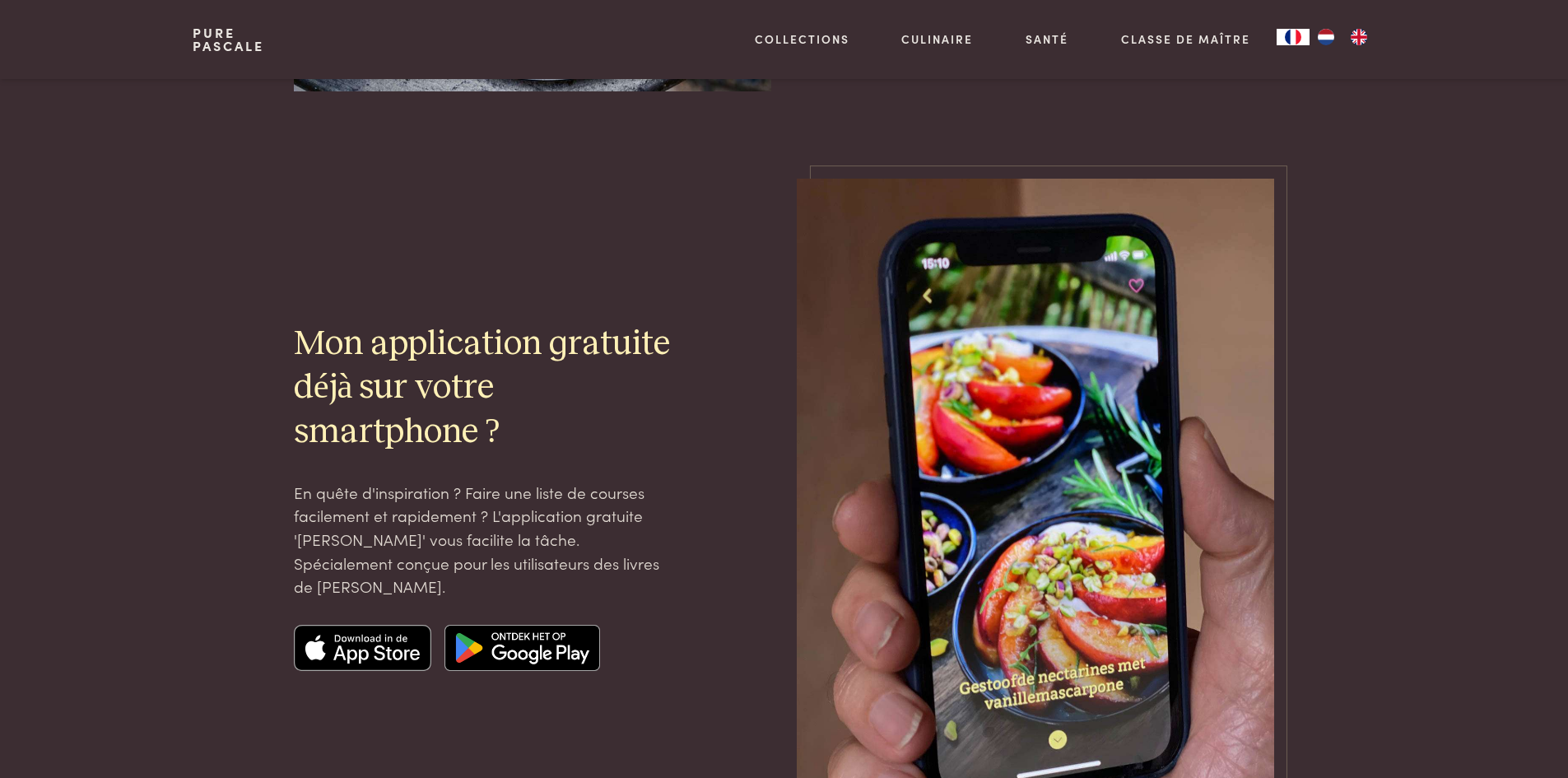
scroll to position [2019, 0]
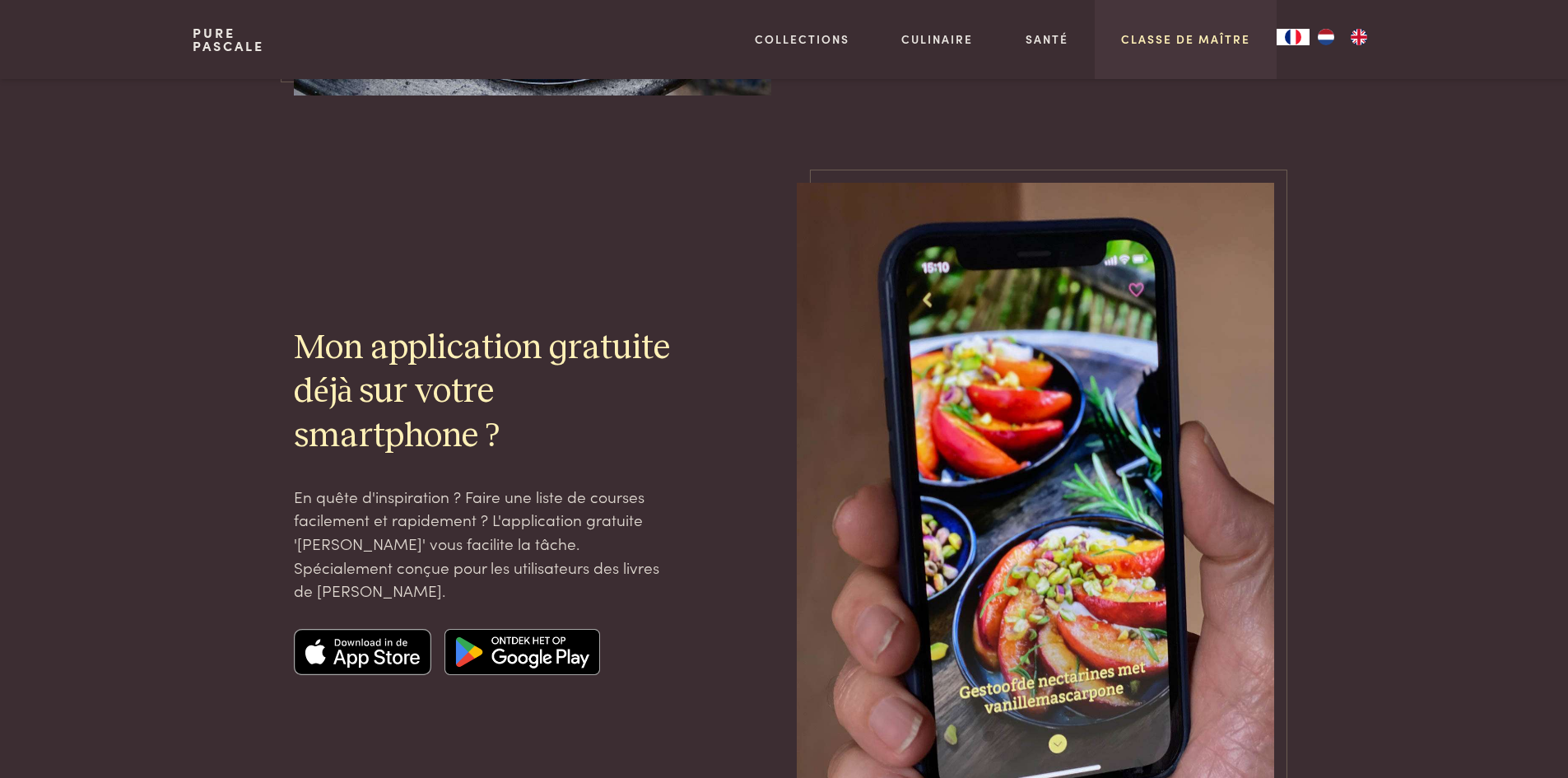
click at [1187, 40] on link "Classe de maître" at bounding box center [1185, 38] width 129 height 17
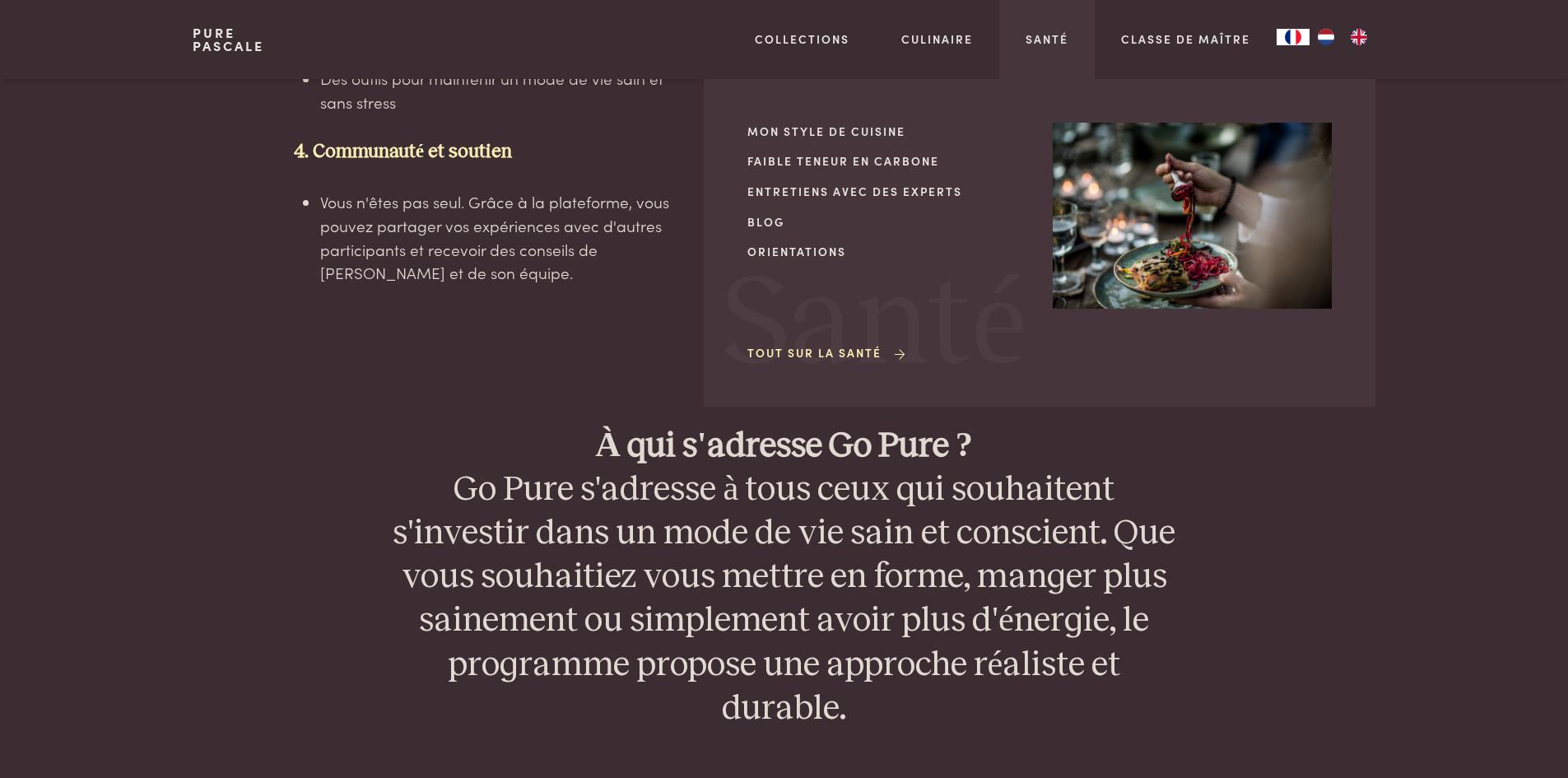
scroll to position [3792, 0]
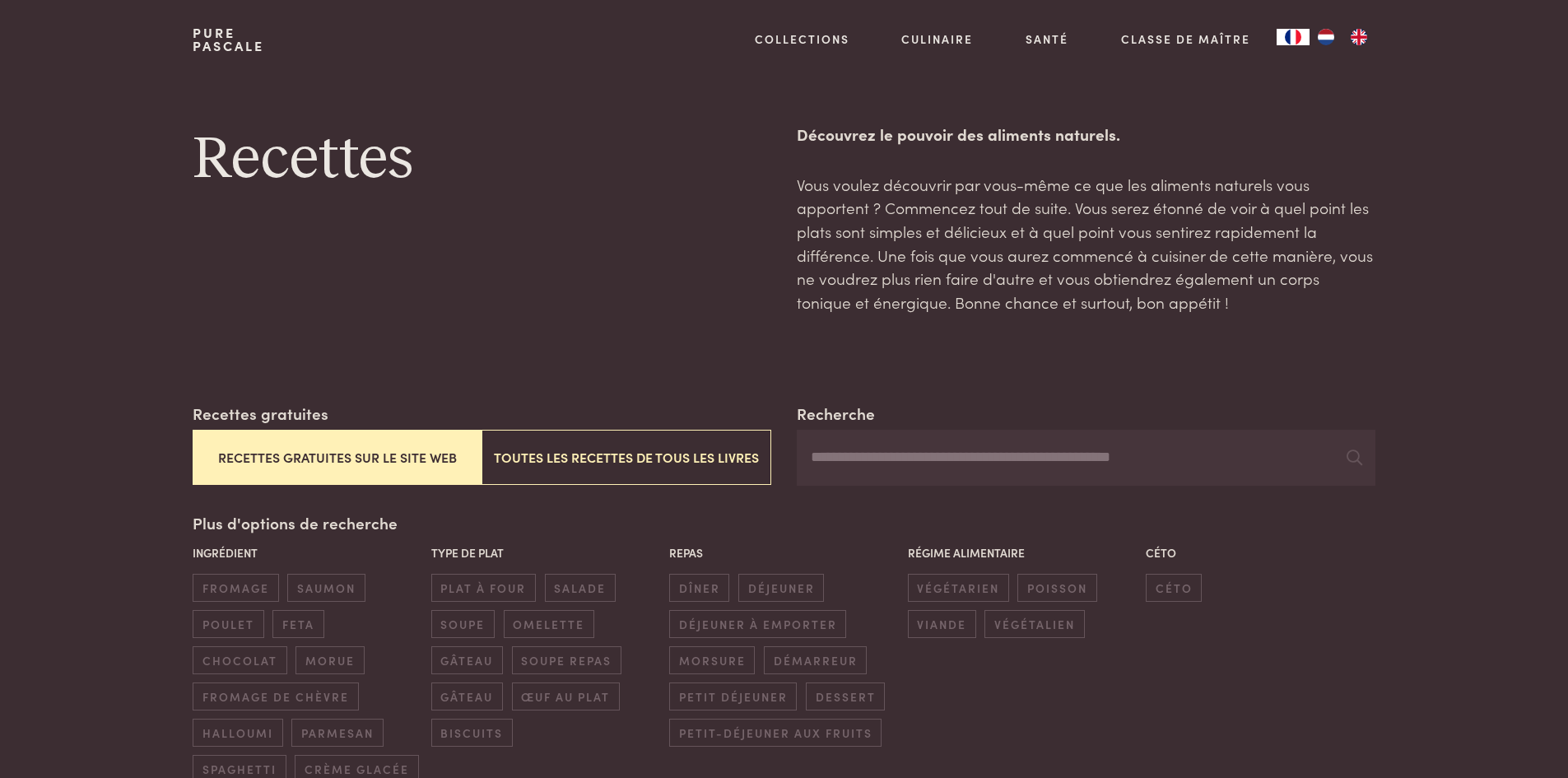
click at [317, 451] on button "Recettes gratuites sur le site web" at bounding box center [337, 457] width 289 height 55
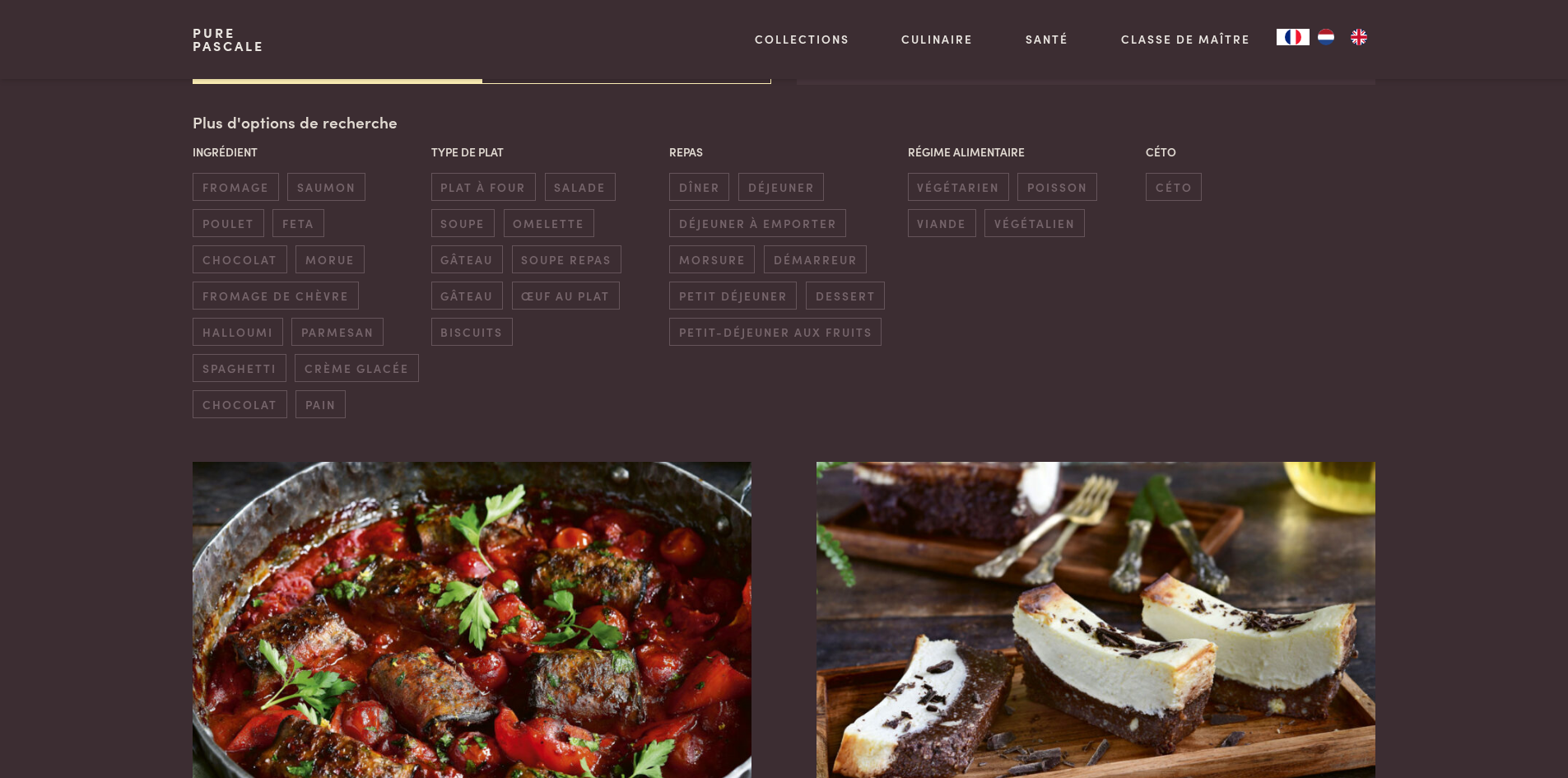
scroll to position [401, 0]
click at [740, 220] on span "déjeuner à emporter" at bounding box center [758, 221] width 177 height 27
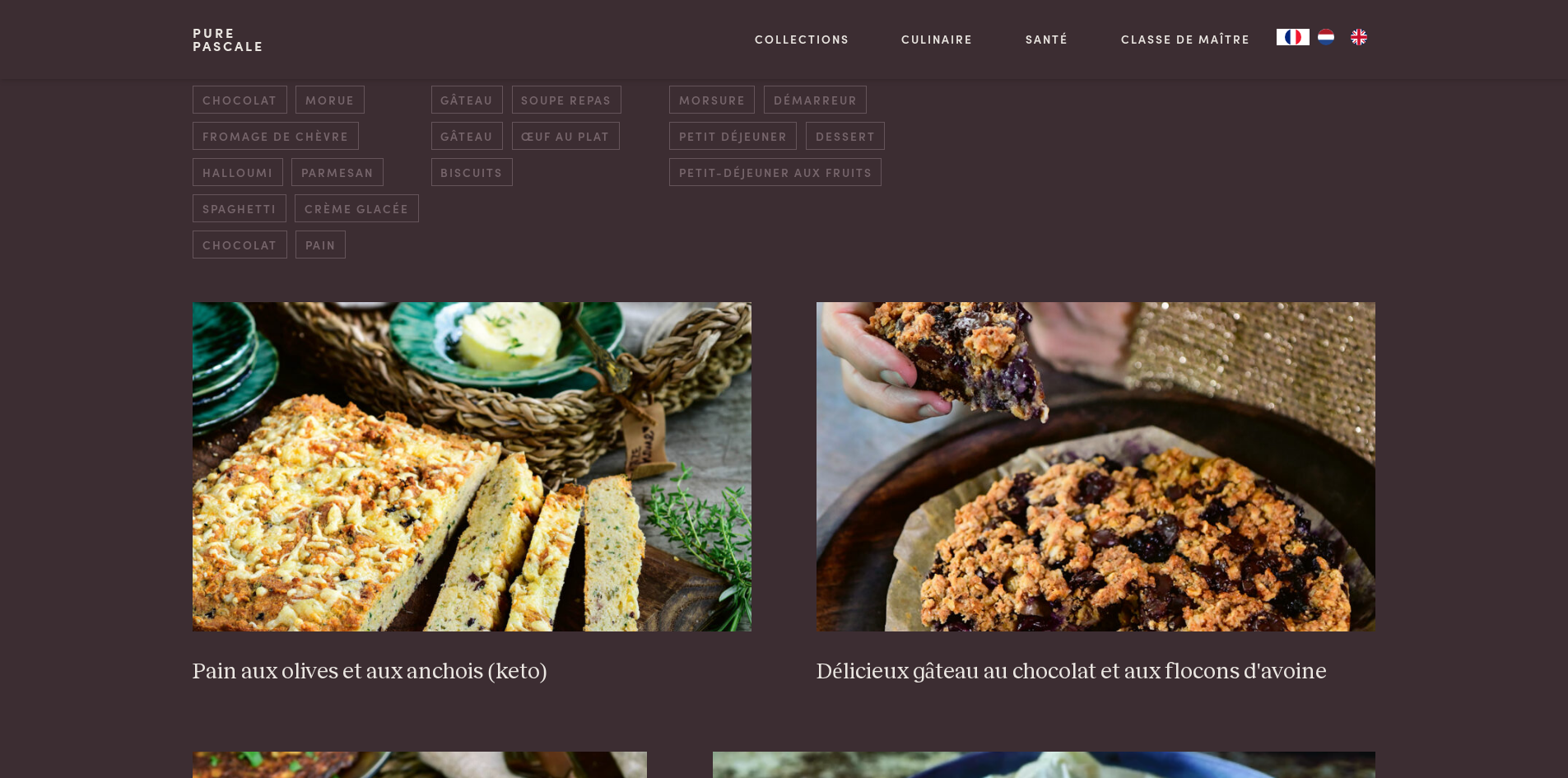
scroll to position [561, 0]
click at [1058, 567] on img at bounding box center [1095, 466] width 558 height 329
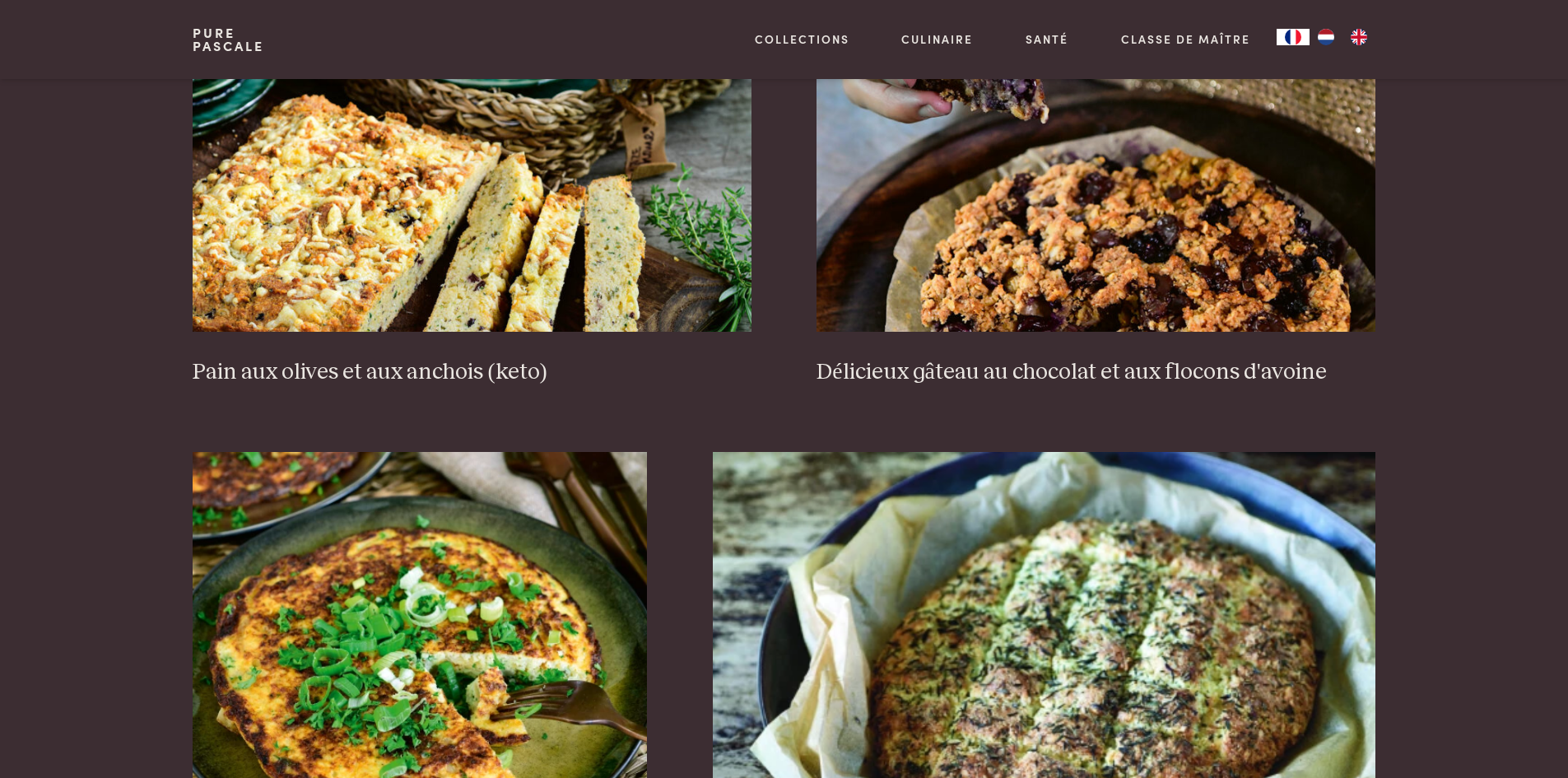
scroll to position [201, 0]
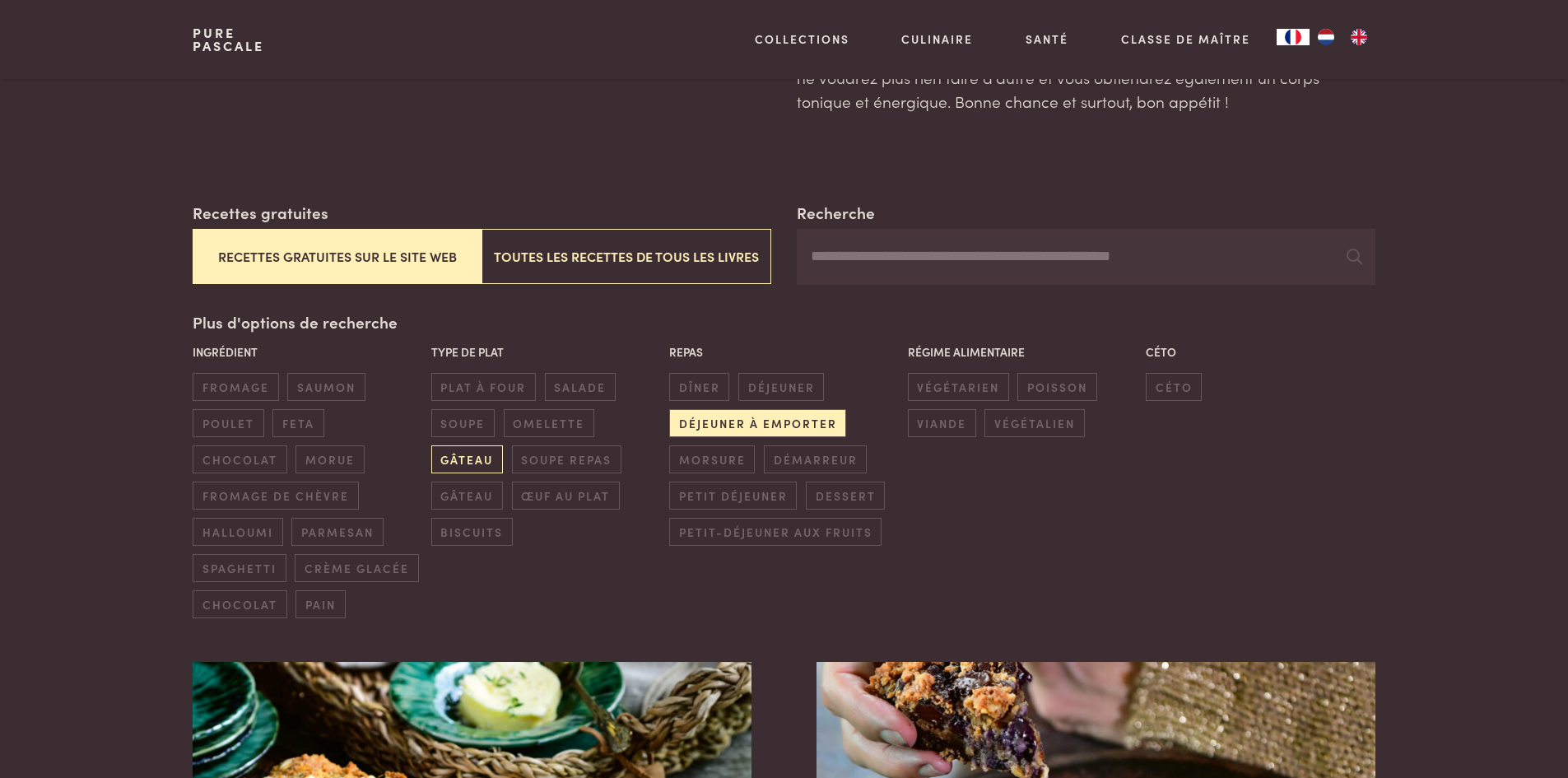
click at [460, 460] on span "gâteau" at bounding box center [467, 459] width 71 height 27
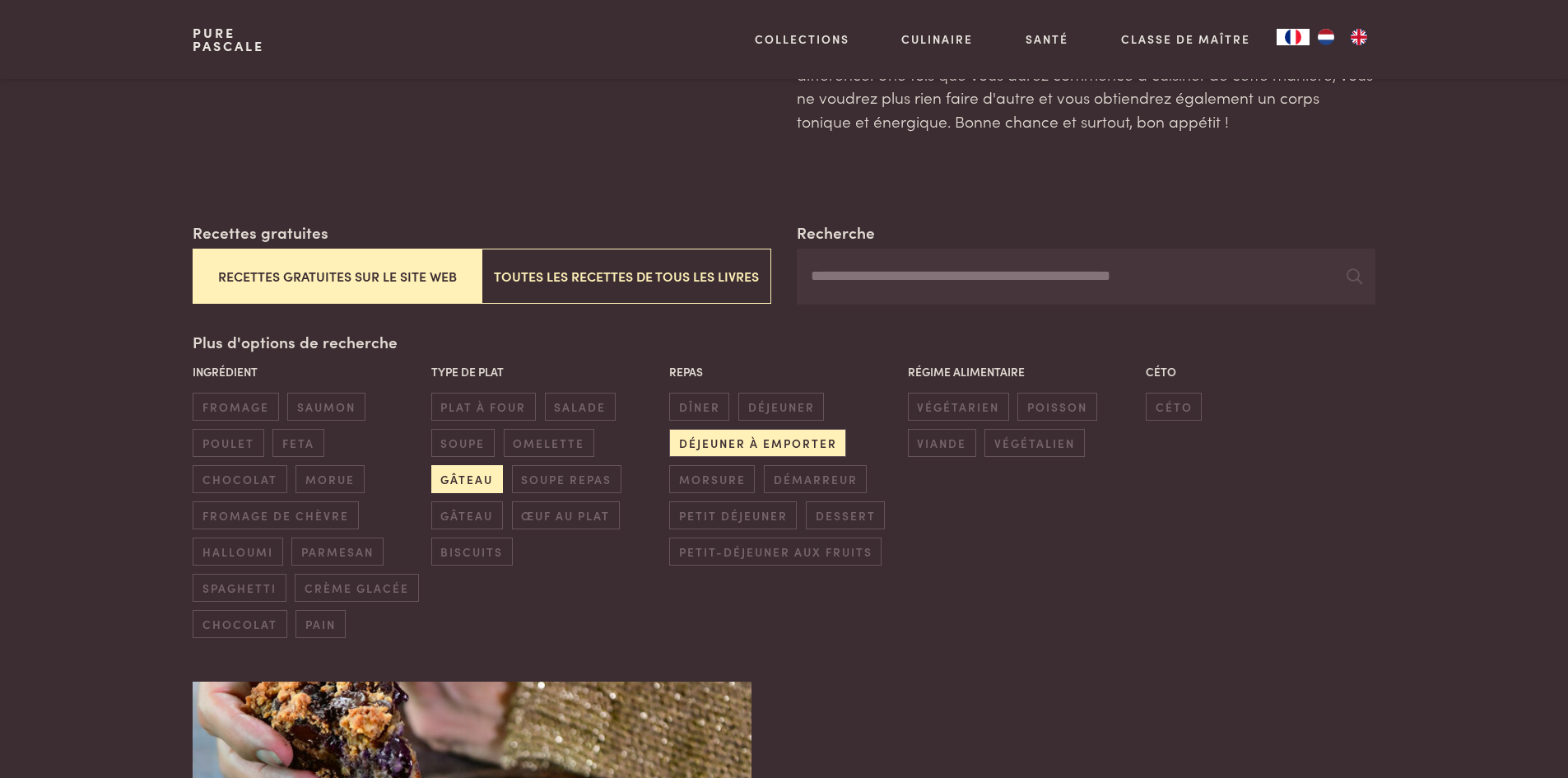
scroll to position [180, 0]
click at [242, 586] on span "spaghetti" at bounding box center [239, 588] width 93 height 27
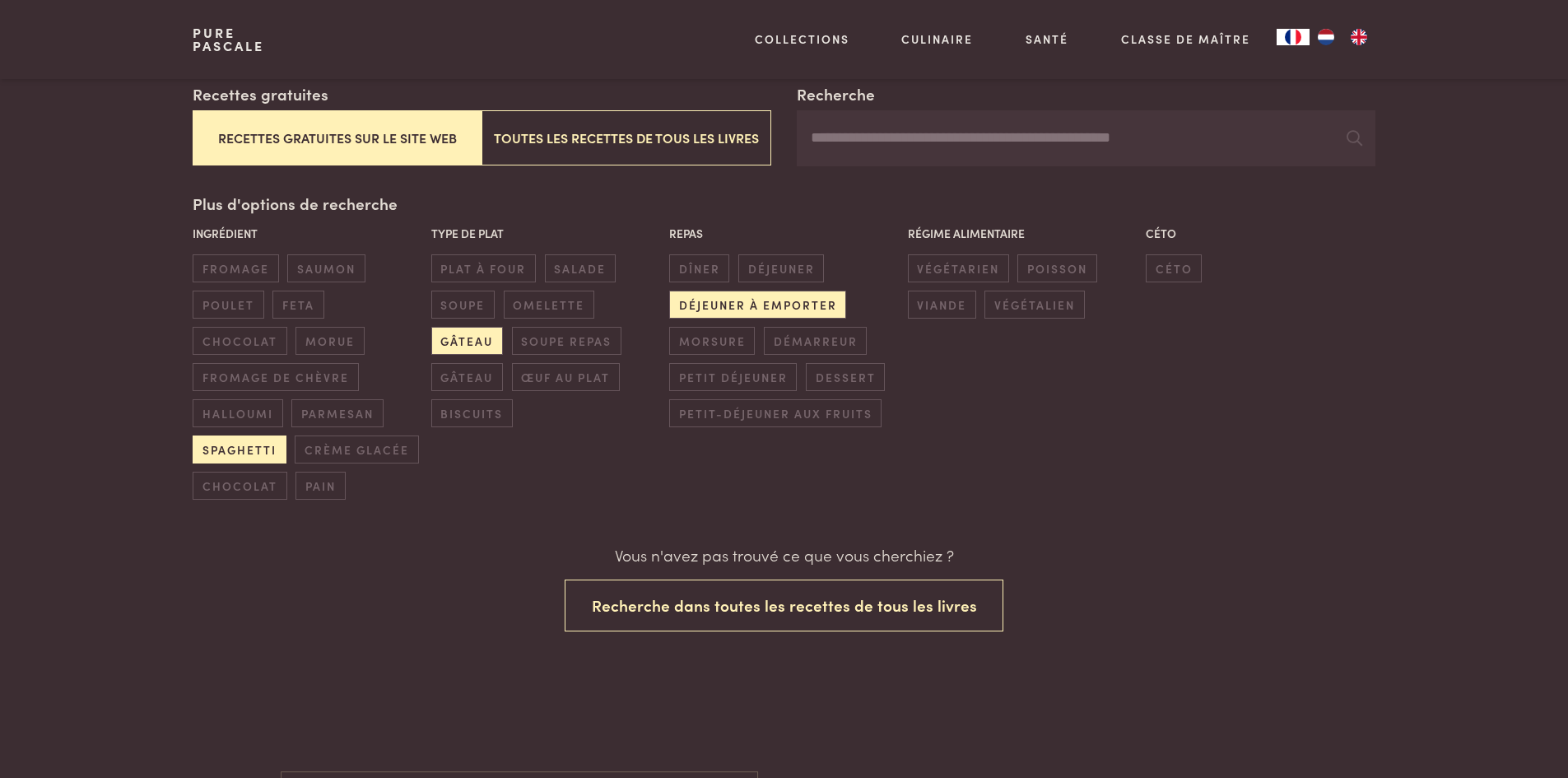
scroll to position [320, 0]
click at [332, 270] on span "saumon" at bounding box center [326, 267] width 78 height 27
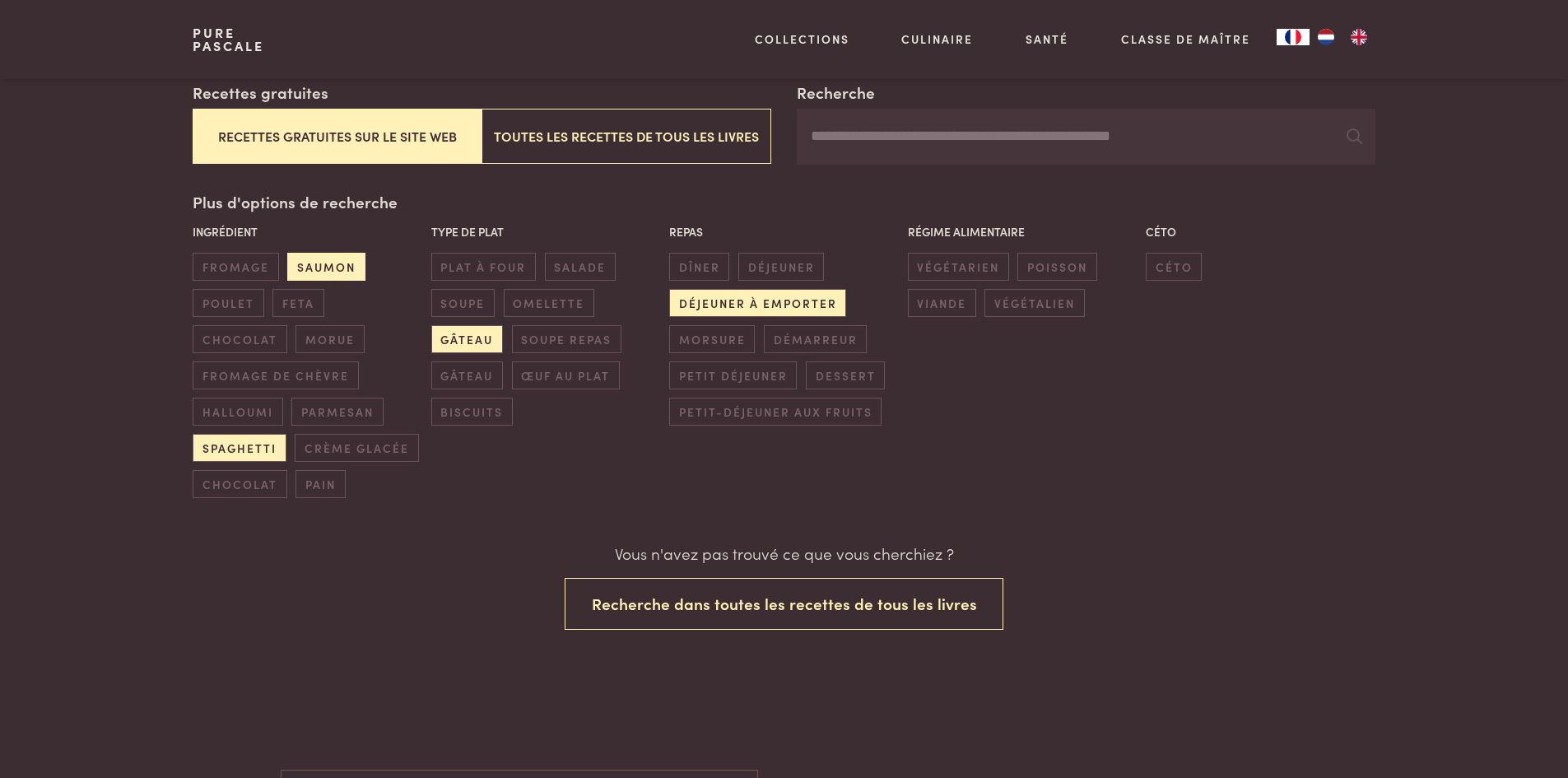
scroll to position [320, 0]
click at [793, 261] on span "déjeuner" at bounding box center [781, 267] width 86 height 27
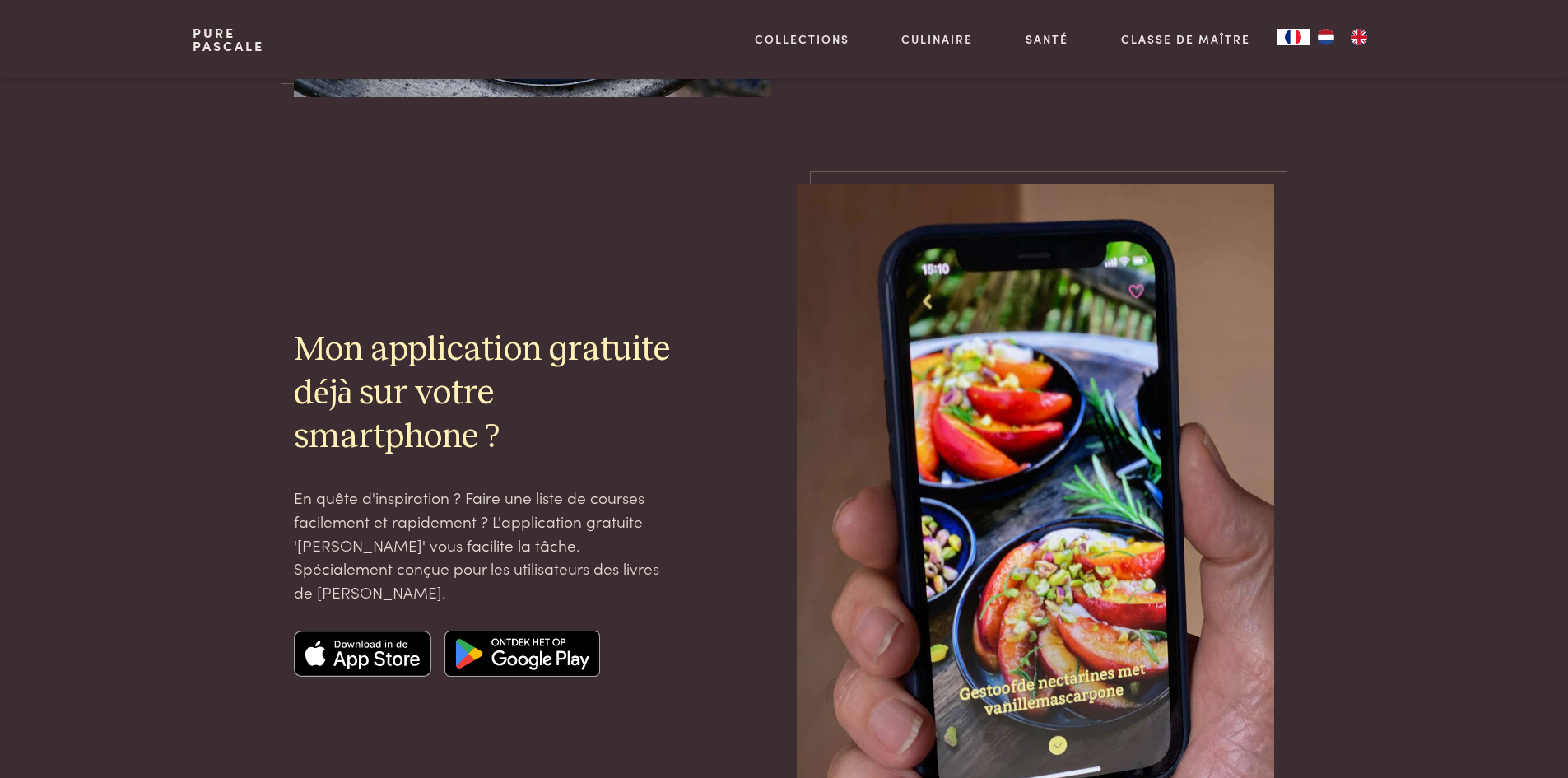
scroll to position [1723, 0]
